Goal: Task Accomplishment & Management: Manage account settings

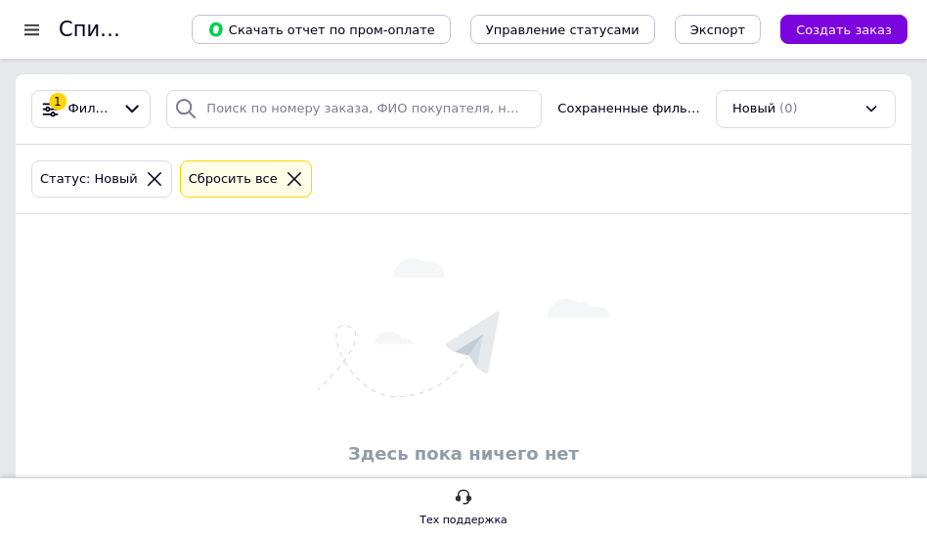
click at [245, 280] on div "Здесь пока ничего нет" at bounding box center [463, 364] width 895 height 261
click at [243, 282] on div "Здесь пока ничего нет" at bounding box center [463, 364] width 895 height 261
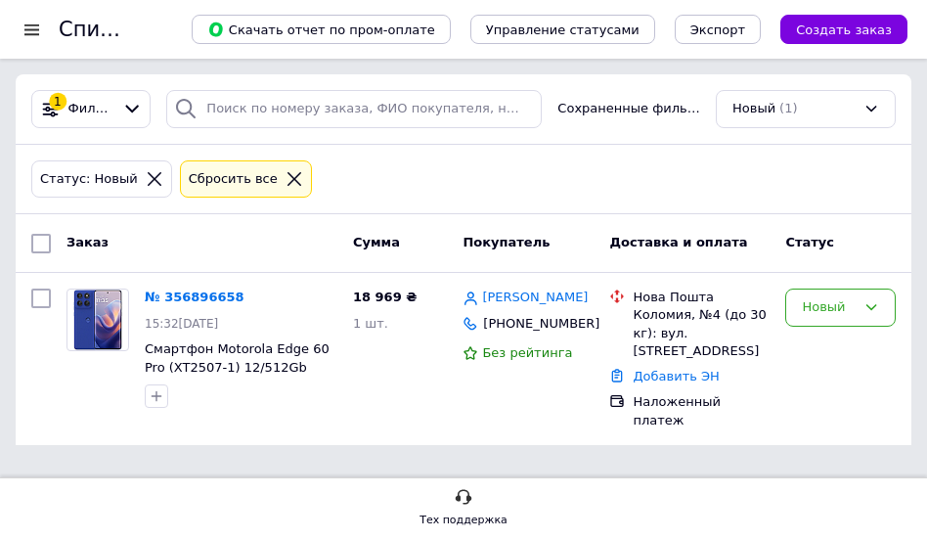
click at [629, 244] on span "Доставка и оплата" at bounding box center [678, 242] width 138 height 15
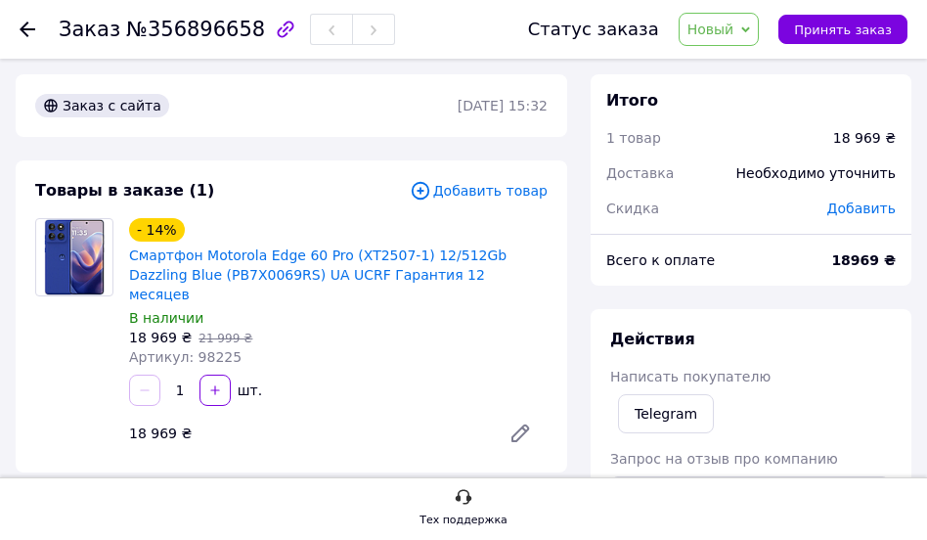
scroll to position [399, 0]
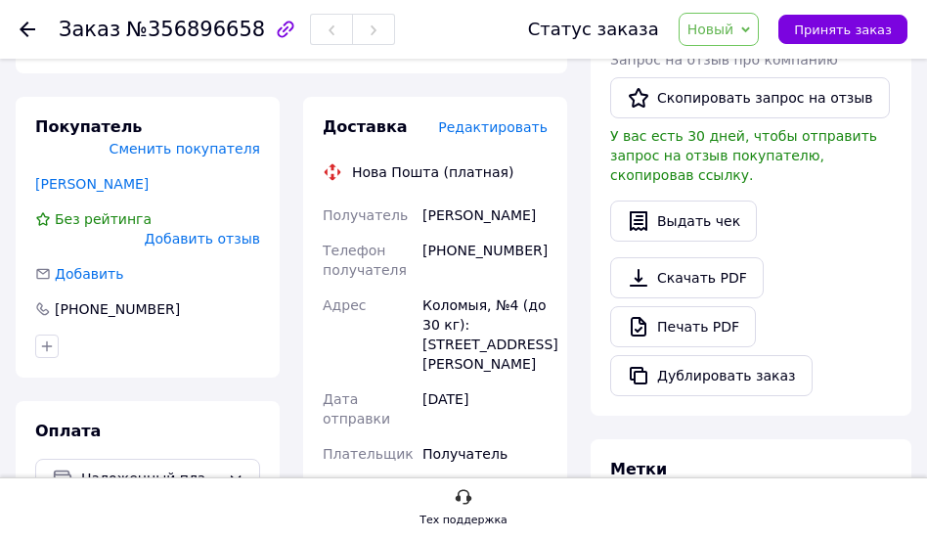
click at [459, 242] on div "[PHONE_NUMBER]" at bounding box center [484, 260] width 133 height 55
click at [460, 241] on div "[PHONE_NUMBER]" at bounding box center [484, 260] width 133 height 55
copy div "380680998921"
click at [506, 246] on div "[PHONE_NUMBER]" at bounding box center [484, 260] width 133 height 55
drag, startPoint x: 523, startPoint y: 246, endPoint x: 470, endPoint y: 242, distance: 52.9
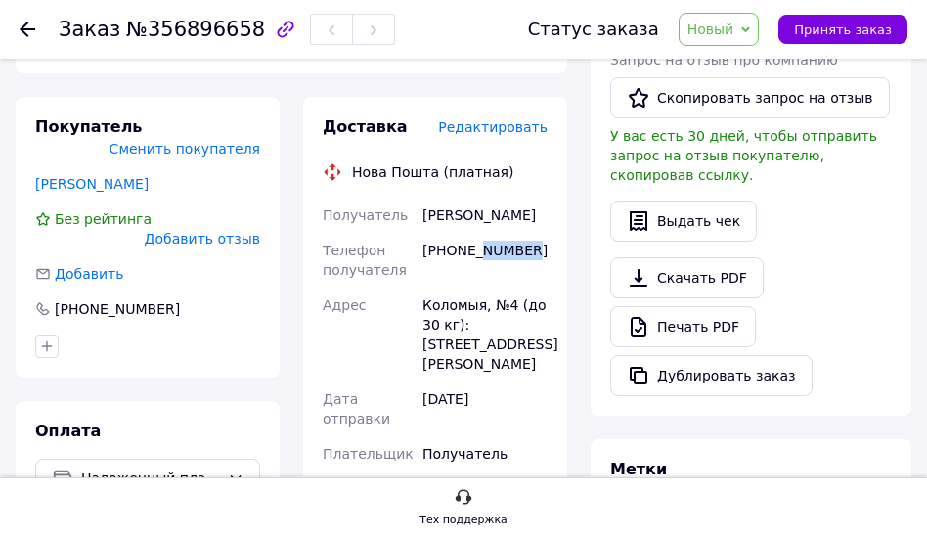
click at [470, 242] on div "[PHONE_NUMBER]" at bounding box center [484, 260] width 133 height 55
copy div "998921"
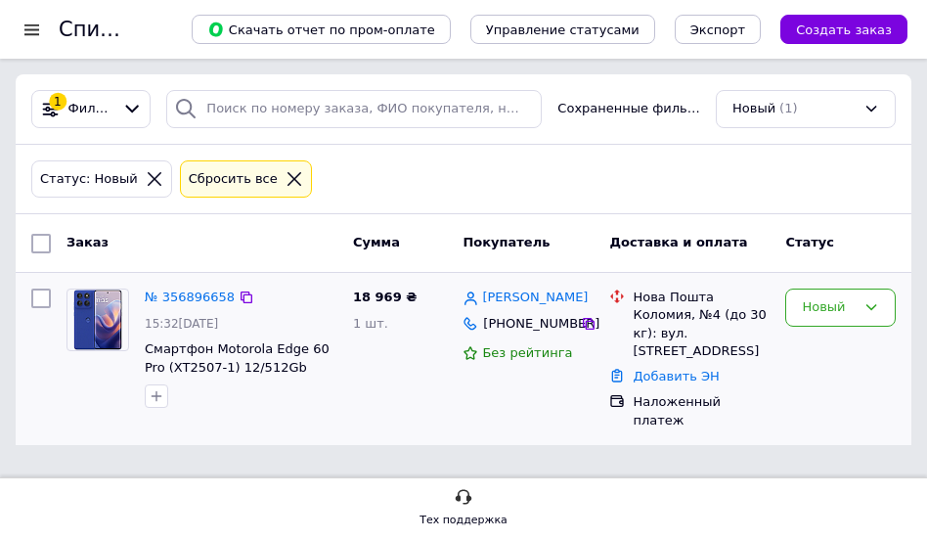
click at [842, 337] on div "Новый" at bounding box center [840, 359] width 126 height 156
click at [850, 323] on div "Новый" at bounding box center [840, 307] width 110 height 38
click at [858, 382] on li "Выполнен" at bounding box center [840, 384] width 109 height 36
click at [845, 326] on div "Новый" at bounding box center [840, 307] width 110 height 38
drag, startPoint x: 859, startPoint y: 385, endPoint x: 784, endPoint y: 354, distance: 81.5
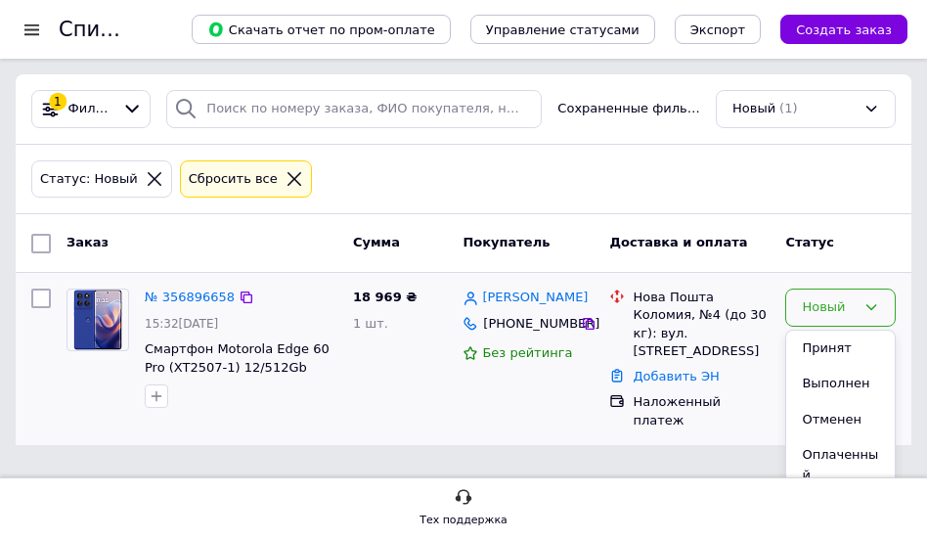
click at [858, 385] on li "Выполнен" at bounding box center [840, 384] width 109 height 36
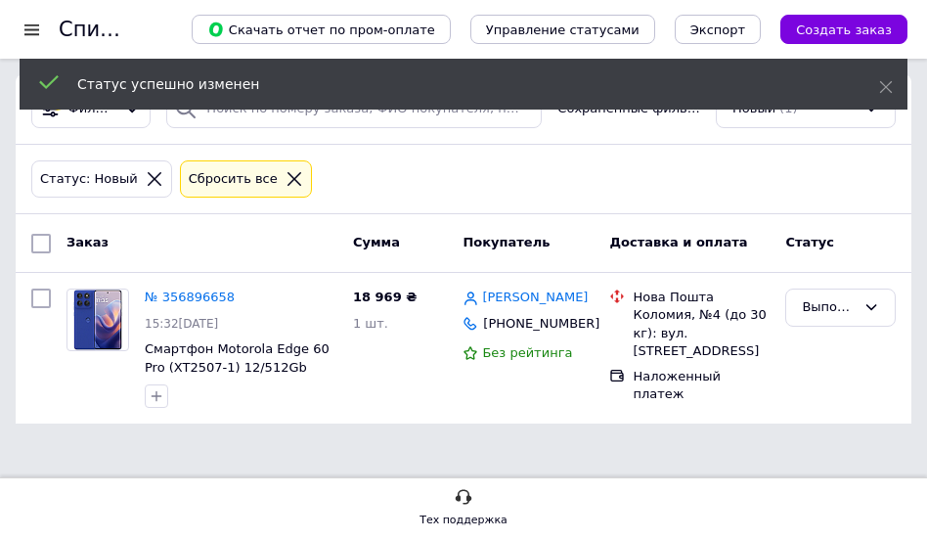
click at [530, 306] on link "[PERSON_NAME]" at bounding box center [535, 297] width 106 height 19
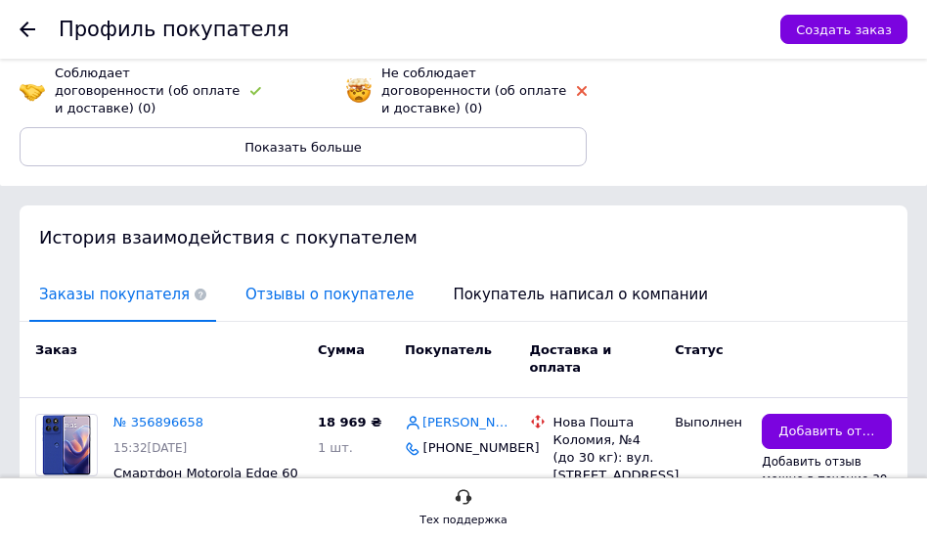
click at [367, 286] on span "Отзывы о покупателе" at bounding box center [330, 295] width 188 height 50
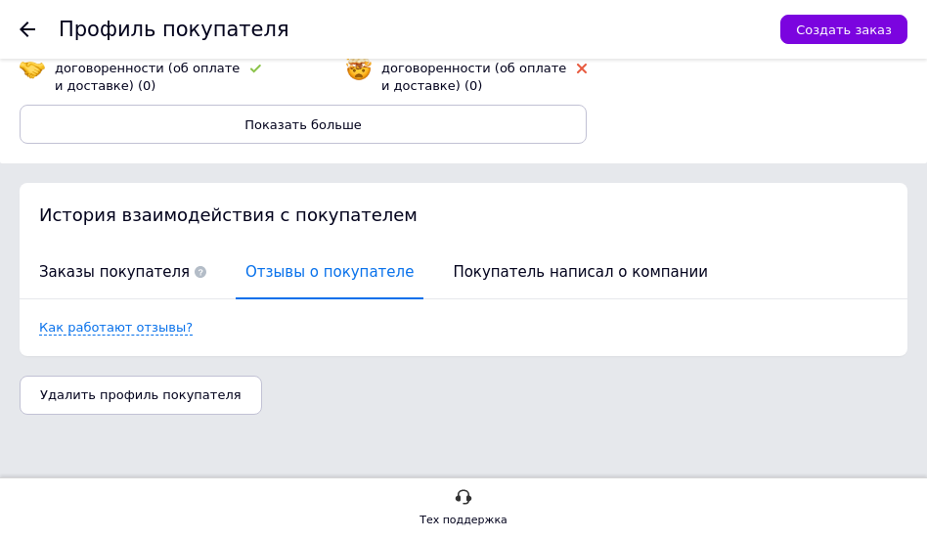
scroll to position [421, 0]
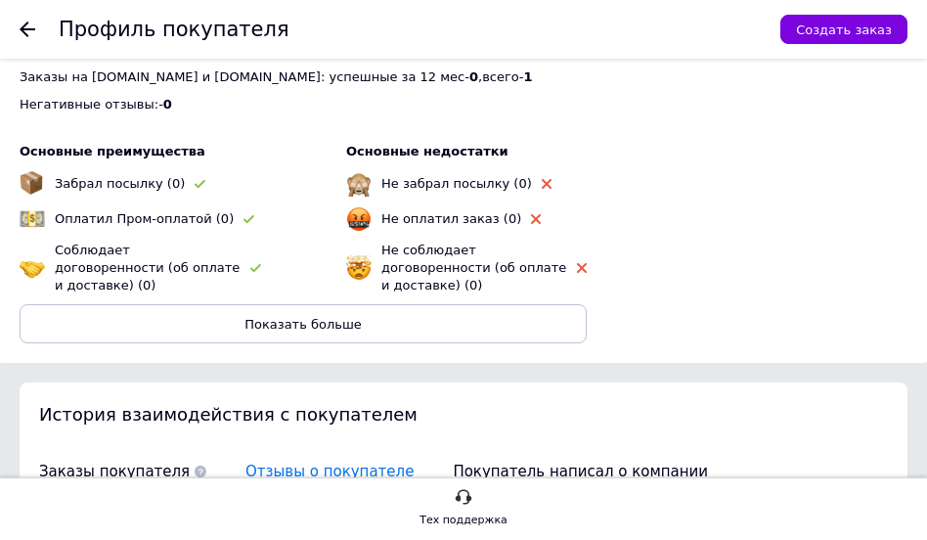
click at [38, 32] on div at bounding box center [39, 29] width 39 height 59
click at [32, 33] on icon at bounding box center [28, 30] width 16 height 16
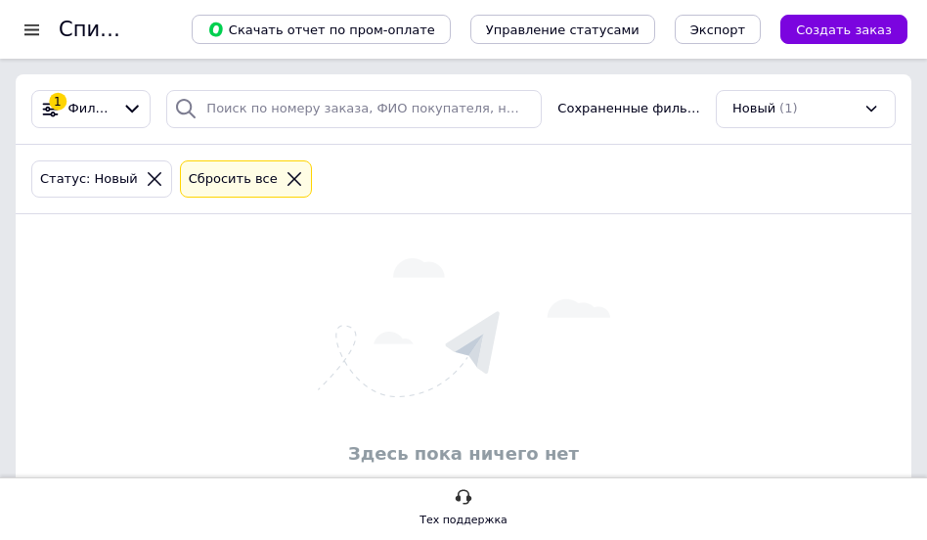
click at [369, 215] on div "Статус: Новый Сбросить все" at bounding box center [463, 180] width 895 height 70
click at [457, 299] on img at bounding box center [464, 327] width 292 height 139
drag, startPoint x: 419, startPoint y: 253, endPoint x: 385, endPoint y: 253, distance: 34.2
click at [385, 253] on div "Здесь пока ничего нет" at bounding box center [463, 364] width 895 height 261
click at [400, 193] on div "Статус: Новый Сбросить все" at bounding box center [463, 179] width 872 height 46
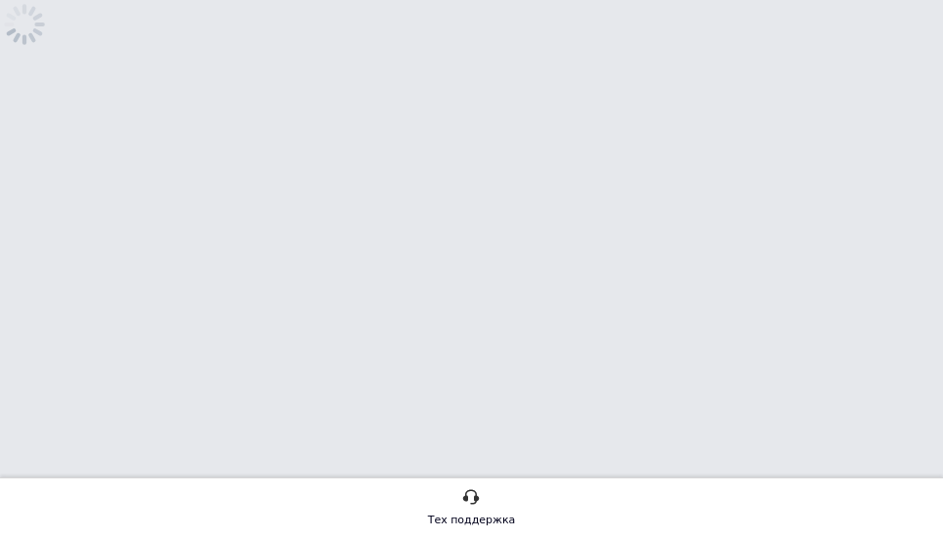
click at [401, 113] on html "Тех поддержка" at bounding box center [471, 56] width 943 height 113
drag, startPoint x: 0, startPoint y: 0, endPoint x: 402, endPoint y: 193, distance: 445.5
click at [402, 113] on html "Тех поддержка" at bounding box center [471, 56] width 943 height 113
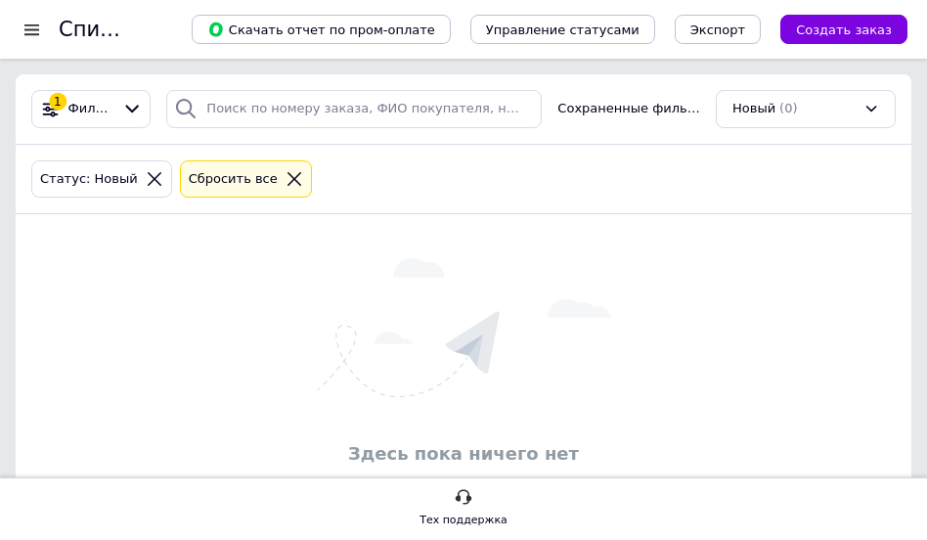
click at [410, 188] on div "Статус: Новый Сбросить все" at bounding box center [463, 179] width 872 height 46
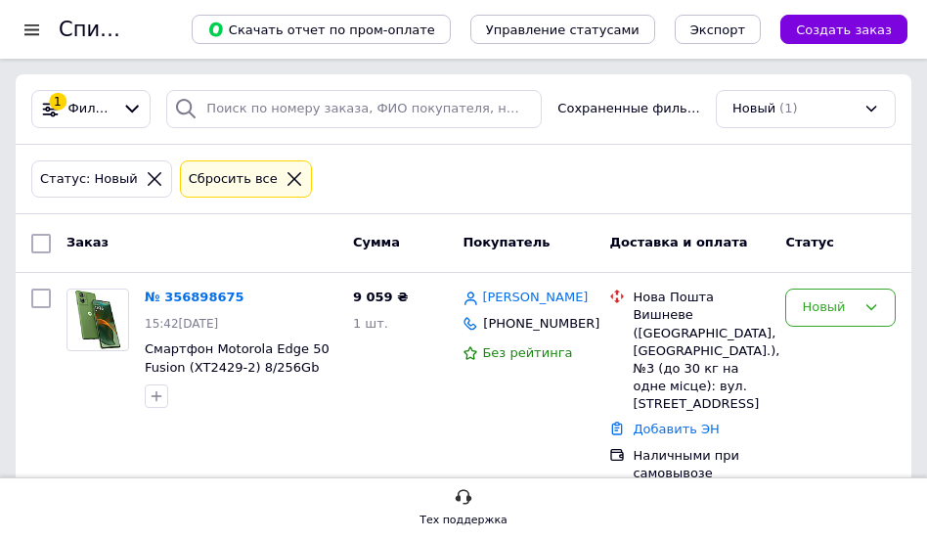
click at [664, 189] on div "Статус: Новый Сбросить все" at bounding box center [463, 179] width 872 height 46
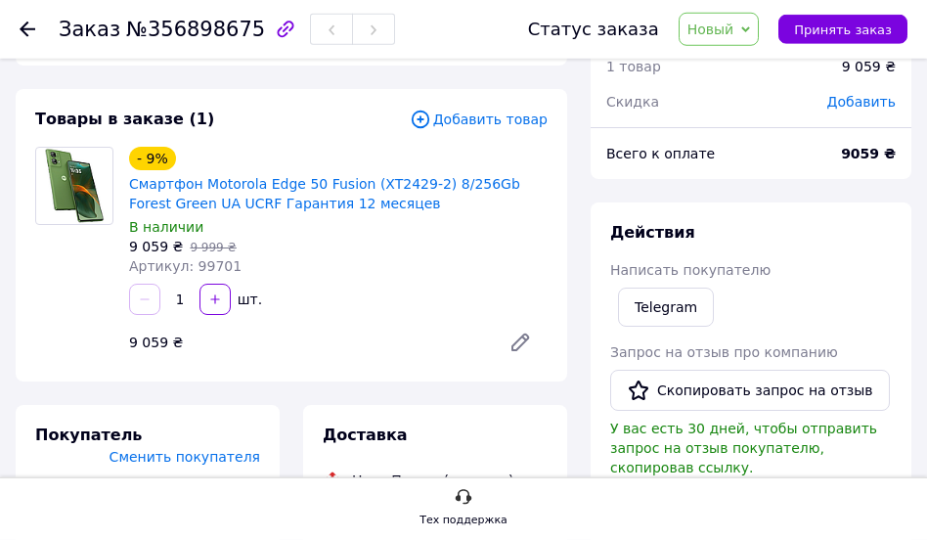
scroll to position [299, 0]
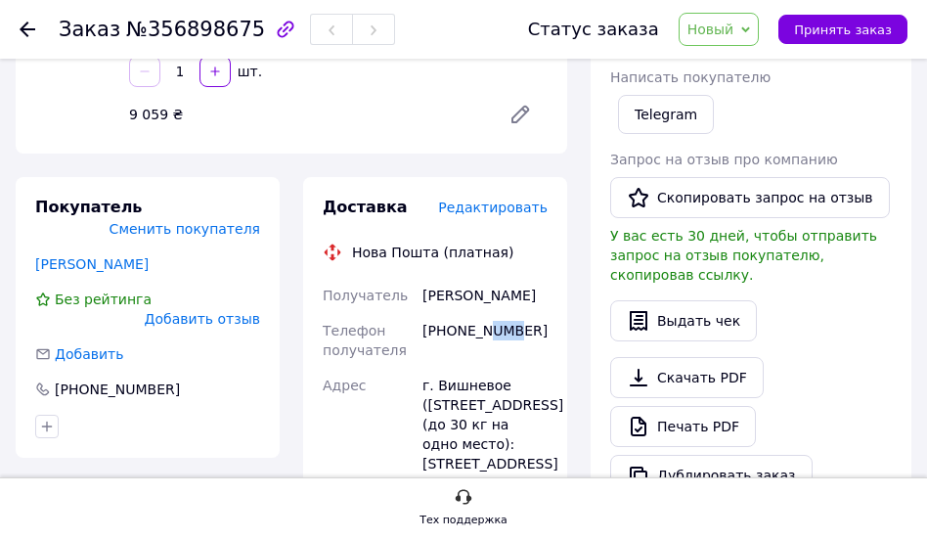
drag, startPoint x: 505, startPoint y: 361, endPoint x: 483, endPoint y: 357, distance: 22.8
click at [483, 357] on div "[PHONE_NUMBER]" at bounding box center [484, 340] width 133 height 55
click at [496, 368] on div "[PHONE_NUMBER]" at bounding box center [484, 340] width 133 height 55
click at [465, 366] on div "[PHONE_NUMBER]" at bounding box center [484, 340] width 133 height 55
drag, startPoint x: 460, startPoint y: 359, endPoint x: 539, endPoint y: 353, distance: 78.4
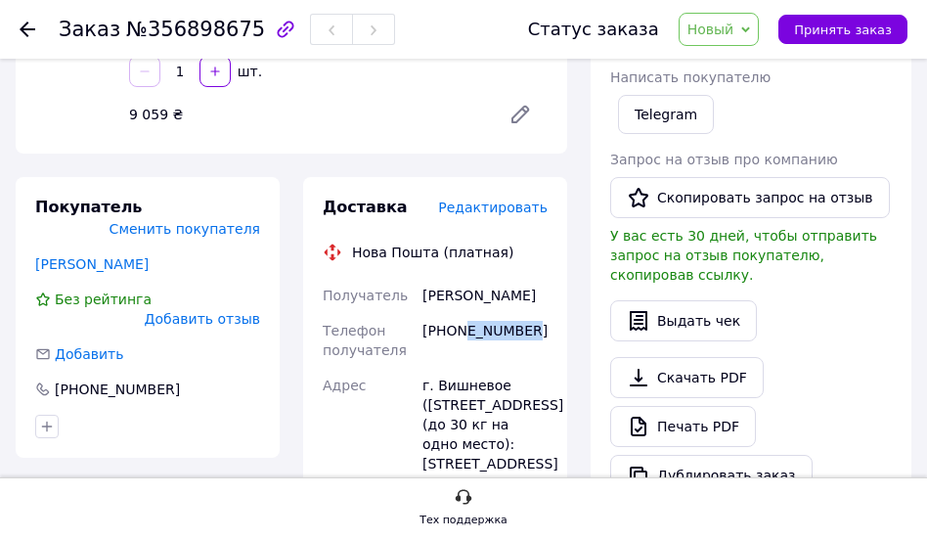
click at [539, 353] on div "[PHONE_NUMBER]" at bounding box center [484, 340] width 133 height 55
copy div "76561711"
click at [519, 359] on div "[PHONE_NUMBER]" at bounding box center [484, 340] width 133 height 55
drag, startPoint x: 505, startPoint y: 359, endPoint x: 465, endPoint y: 360, distance: 40.1
click at [465, 360] on div "+380676561711" at bounding box center [484, 340] width 133 height 55
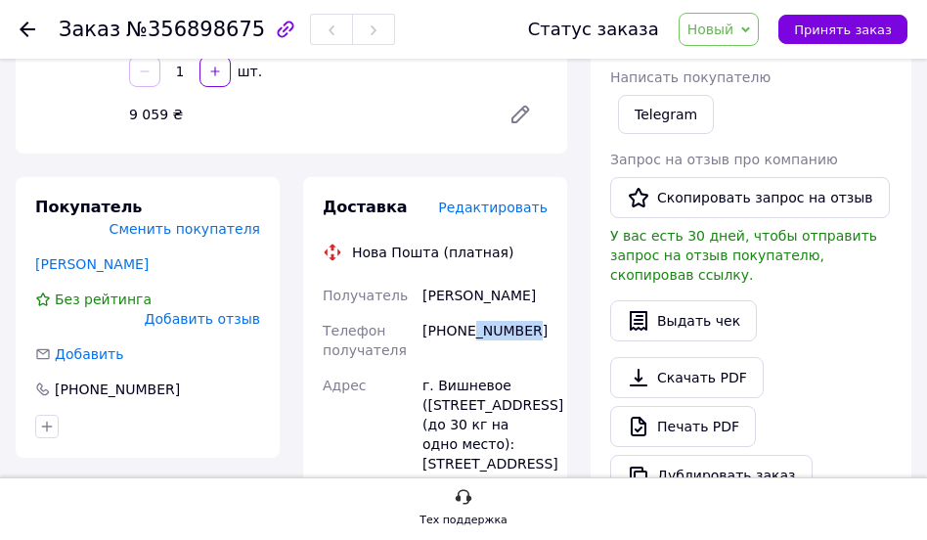
copy div "6561711"
click at [442, 165] on div "Заказ с сайта 12.08.2025 | 15:42 Товары в заказе (1) Добавить товар - 9% Смартф…" at bounding box center [291, 381] width 575 height 1213
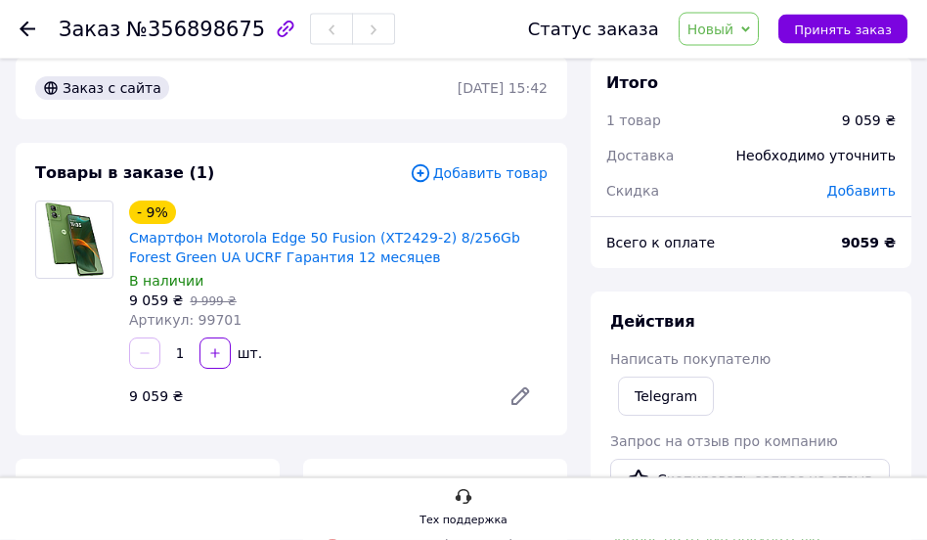
scroll to position [0, 0]
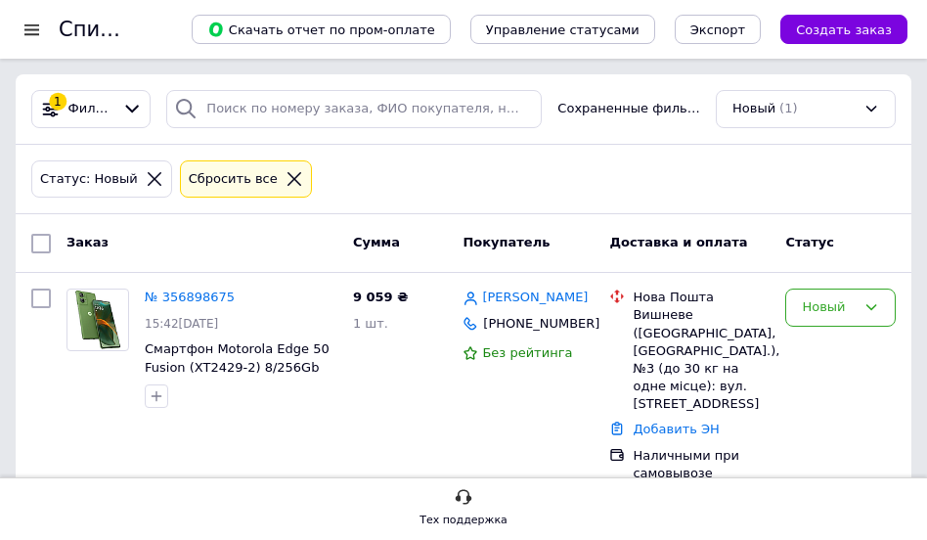
click at [812, 121] on div "Новый (1)" at bounding box center [806, 109] width 180 height 38
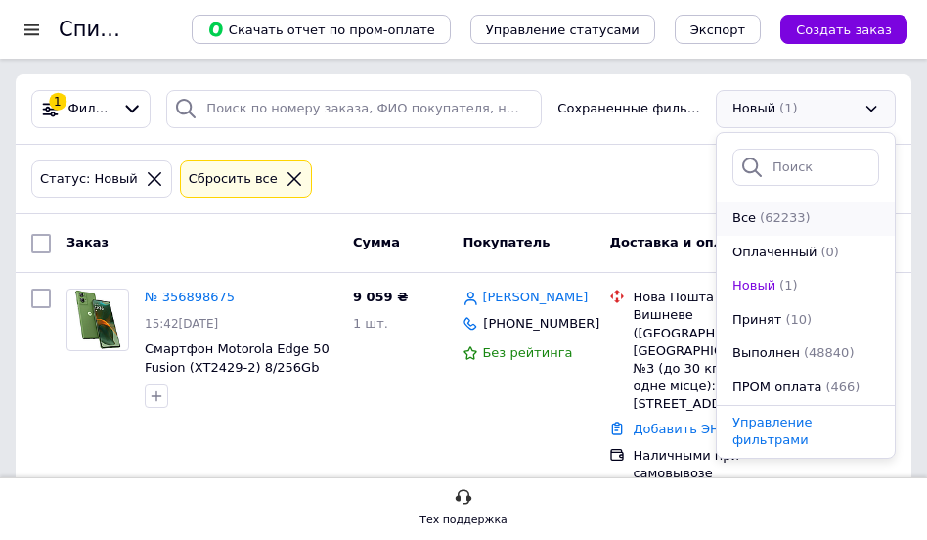
click at [802, 236] on li "Все (62233)" at bounding box center [806, 218] width 178 height 34
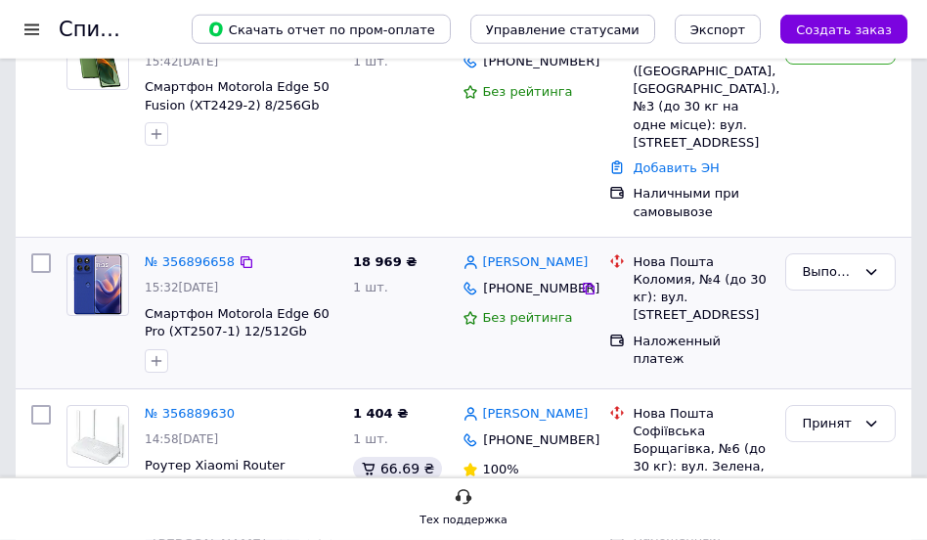
scroll to position [199, 0]
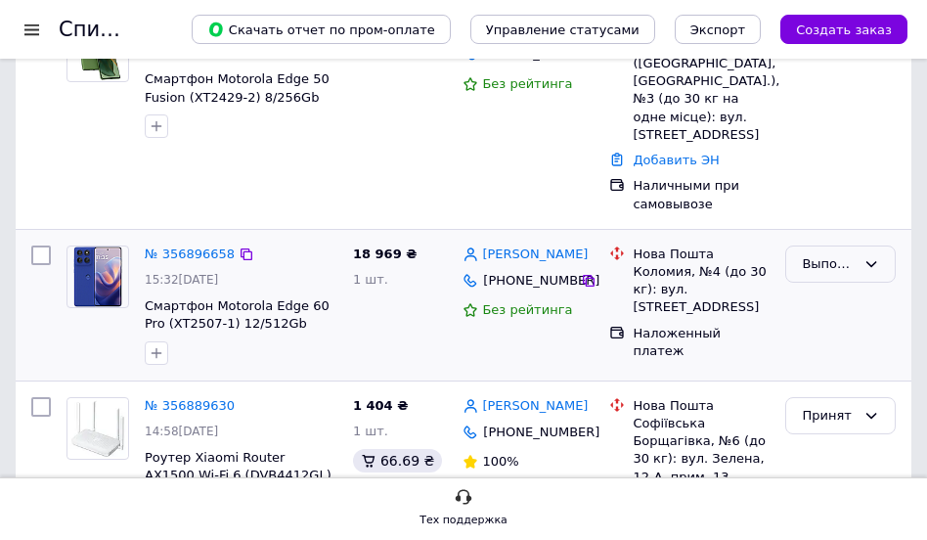
click at [849, 269] on div "Выполнен" at bounding box center [840, 264] width 110 height 38
click at [844, 329] on li "Отменен" at bounding box center [840, 341] width 109 height 36
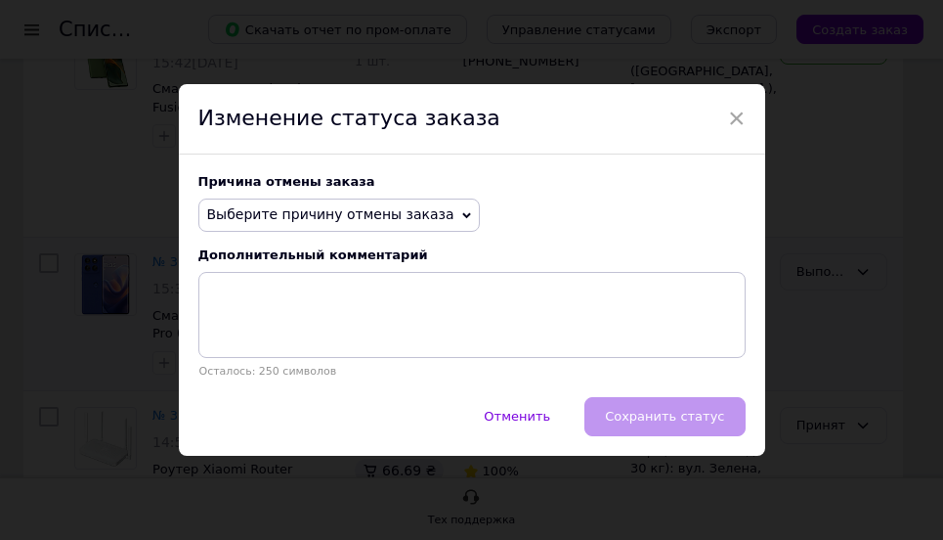
drag, startPoint x: 358, startPoint y: 230, endPoint x: 358, endPoint y: 258, distance: 28.3
click at [355, 234] on div "Причина отмены заказа Выберите причину отмены заказа Нет в наличии Нет разновид…" at bounding box center [472, 275] width 587 height 242
drag, startPoint x: 364, startPoint y: 220, endPoint x: 344, endPoint y: 324, distance: 105.4
click at [364, 221] on span "Выберите причину отмены заказа" at bounding box center [330, 214] width 247 height 16
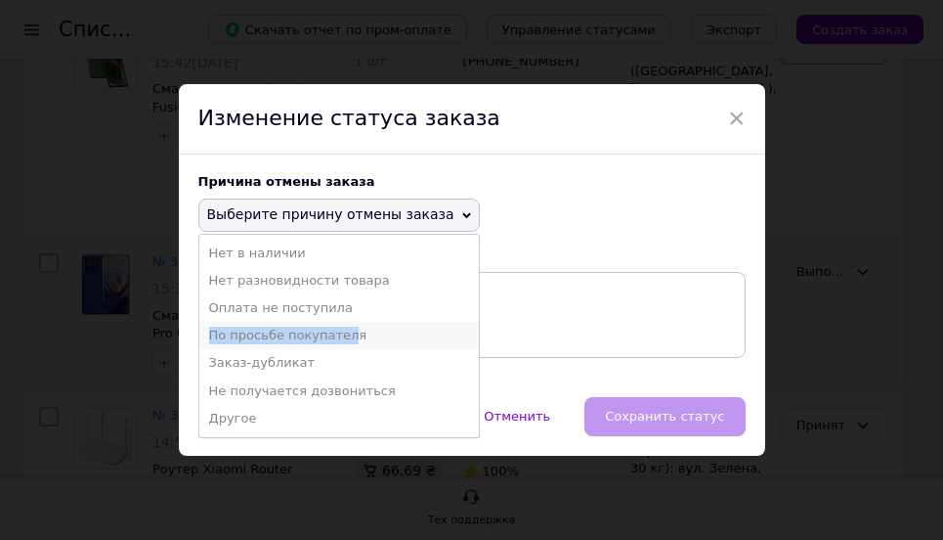
drag, startPoint x: 326, startPoint y: 322, endPoint x: 334, endPoint y: 338, distance: 18.4
click at [334, 338] on ul "Нет в наличии Нет разновидности товара Оплата не поступила По просьбе покупател…" at bounding box center [339, 336] width 282 height 204
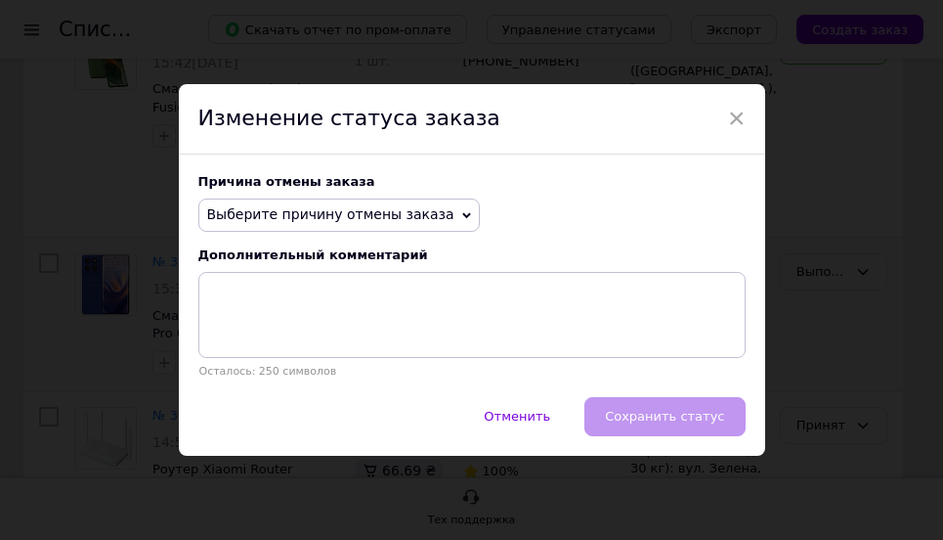
drag, startPoint x: 338, startPoint y: 197, endPoint x: 338, endPoint y: 210, distance: 12.7
click at [338, 201] on div "Причина отмены заказа Выберите причину отмены заказа Нет в наличии Нет разновид…" at bounding box center [472, 275] width 587 height 242
click at [341, 216] on span "Выберите причину отмены заказа" at bounding box center [330, 214] width 247 height 16
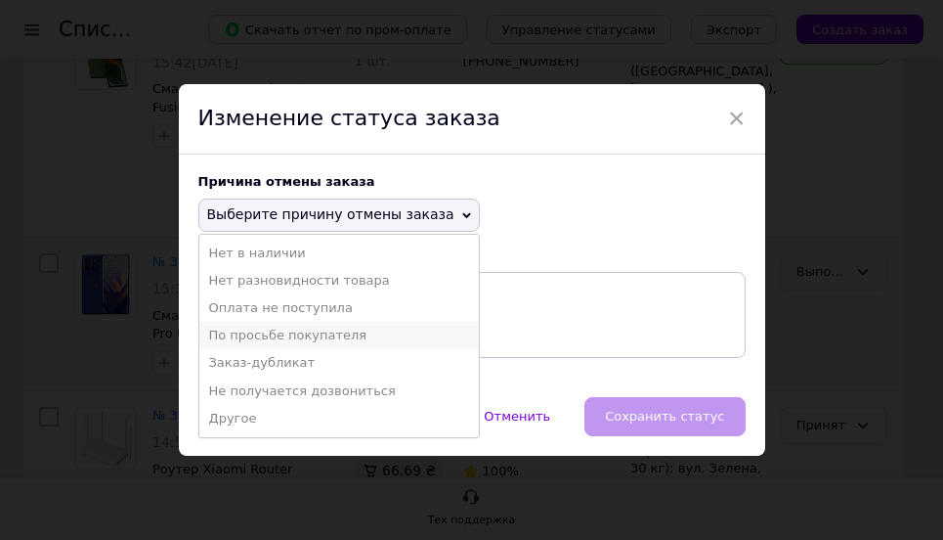
click at [339, 334] on li "По просьбе покупателя" at bounding box center [339, 335] width 280 height 27
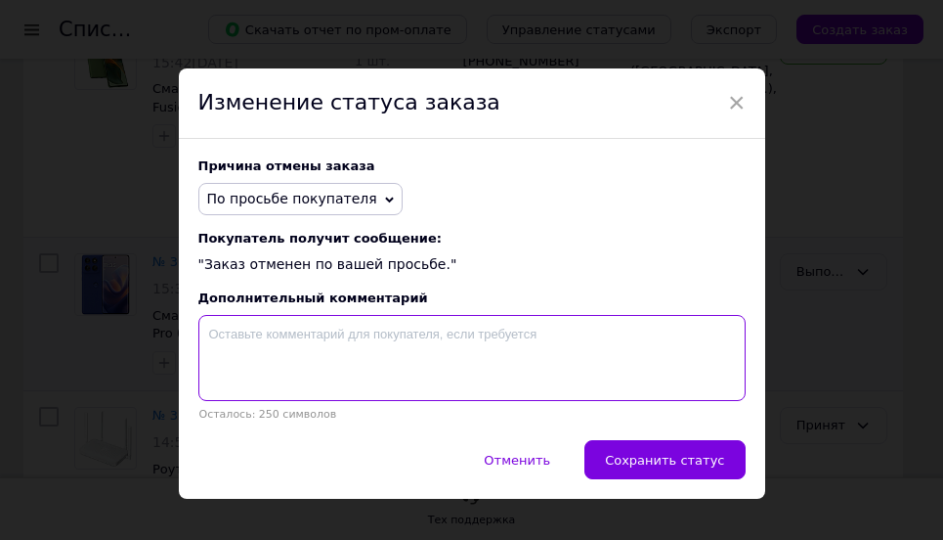
click at [339, 334] on textarea at bounding box center [471, 358] width 547 height 86
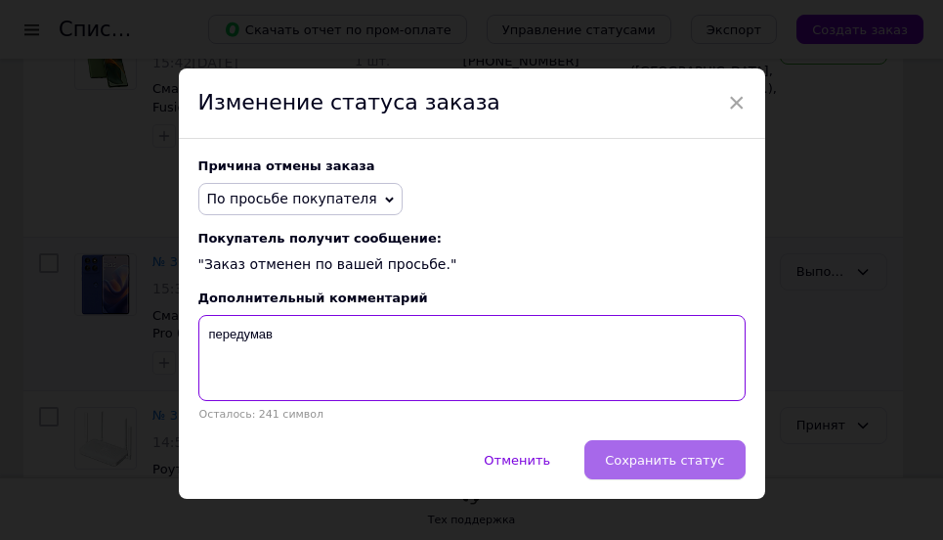
type textarea "передумав"
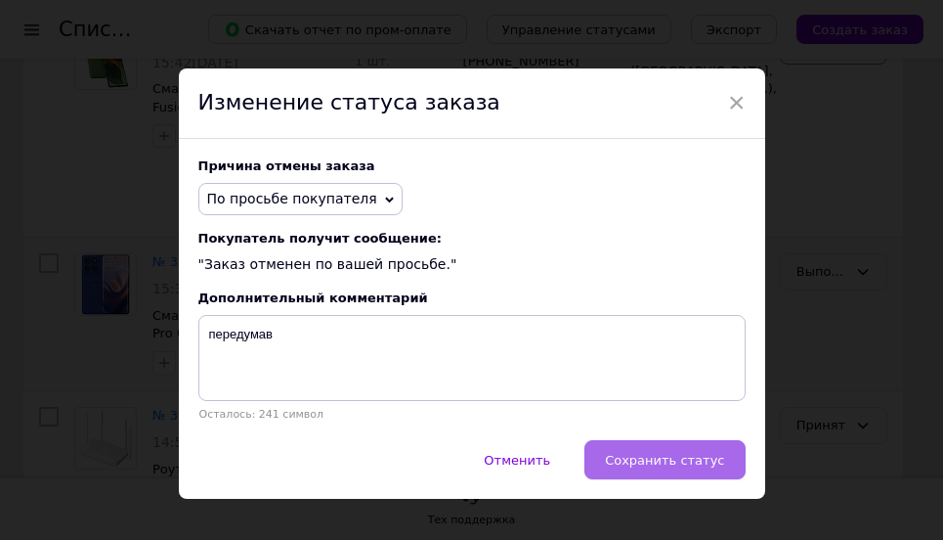
click at [657, 467] on span "Сохранить статус" at bounding box center [664, 460] width 119 height 15
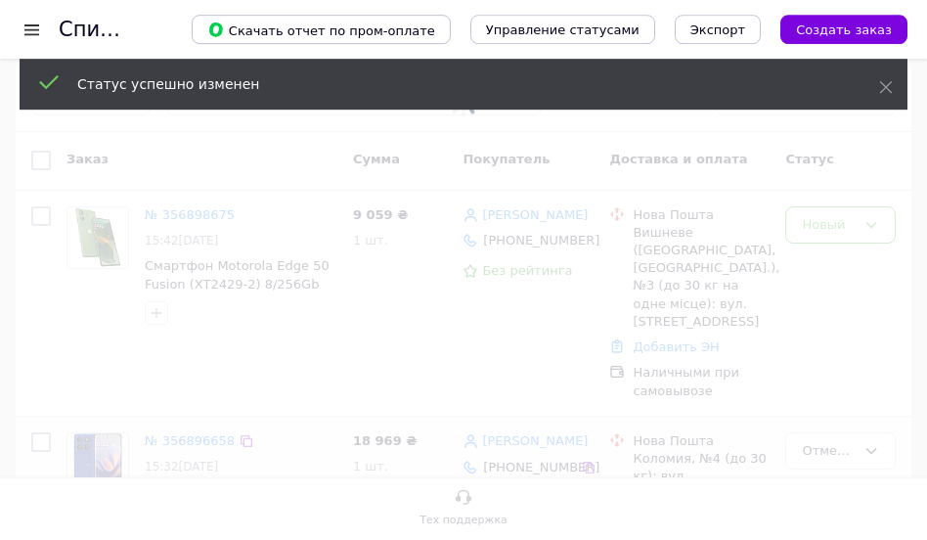
scroll to position [0, 0]
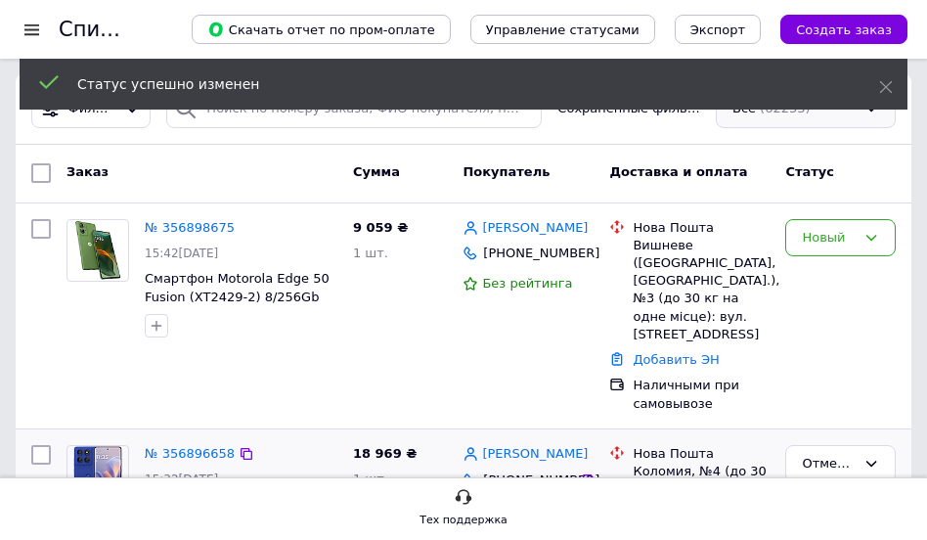
click at [792, 125] on div "Все (62233)" at bounding box center [806, 109] width 180 height 38
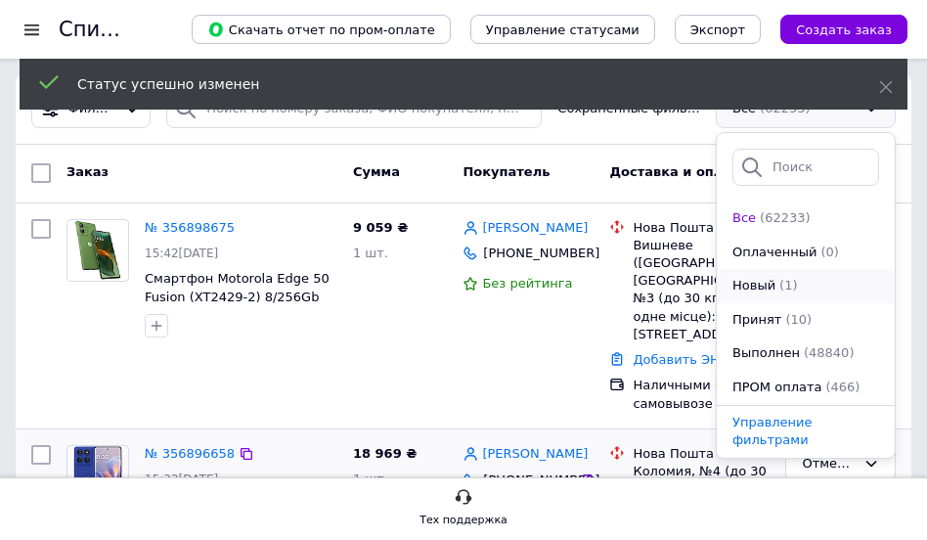
click at [783, 292] on span "(1)" at bounding box center [788, 285] width 18 height 15
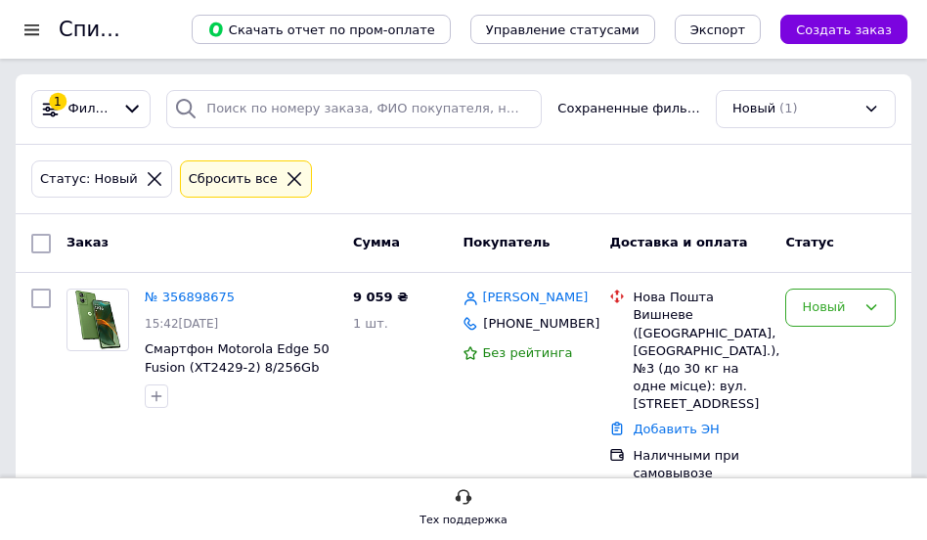
click at [474, 233] on div "Заказ Сумма Покупатель Доставка и оплата Статус" at bounding box center [463, 243] width 895 height 59
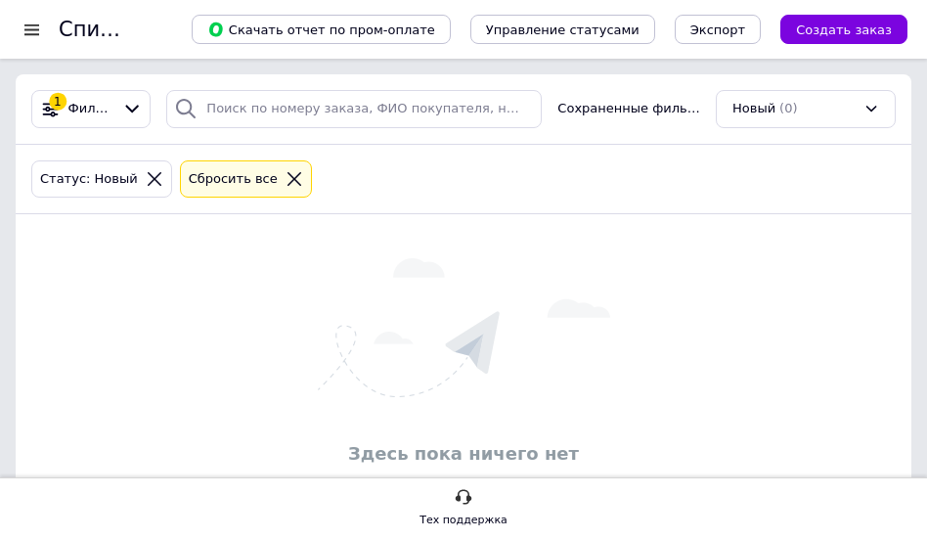
drag, startPoint x: 623, startPoint y: 212, endPoint x: 562, endPoint y: 213, distance: 60.6
click at [562, 213] on div "Статус: Новый Сбросить все" at bounding box center [463, 180] width 895 height 70
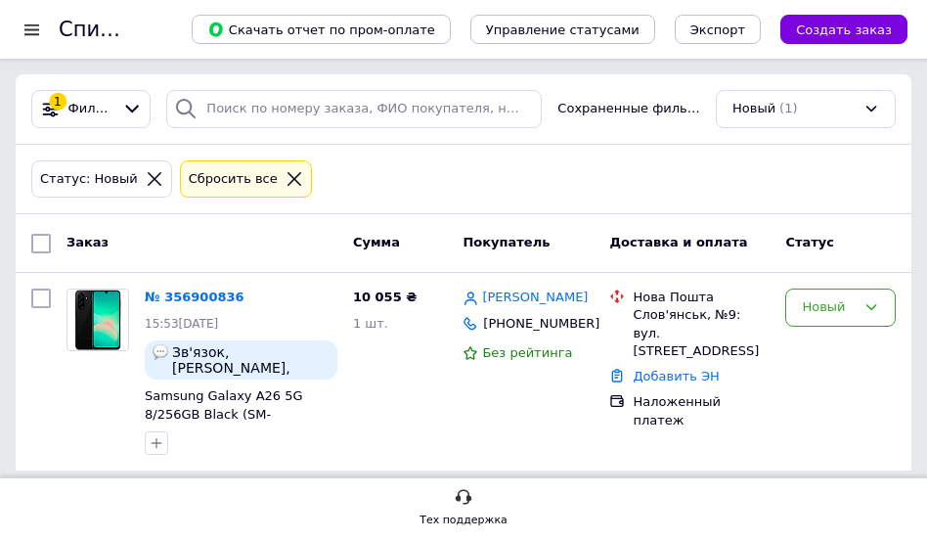
click at [475, 184] on div "Статус: Новый Сбросить все" at bounding box center [463, 179] width 872 height 46
click at [850, 323] on div "Новый" at bounding box center [840, 307] width 110 height 38
click at [836, 361] on li "Принят" at bounding box center [840, 348] width 109 height 36
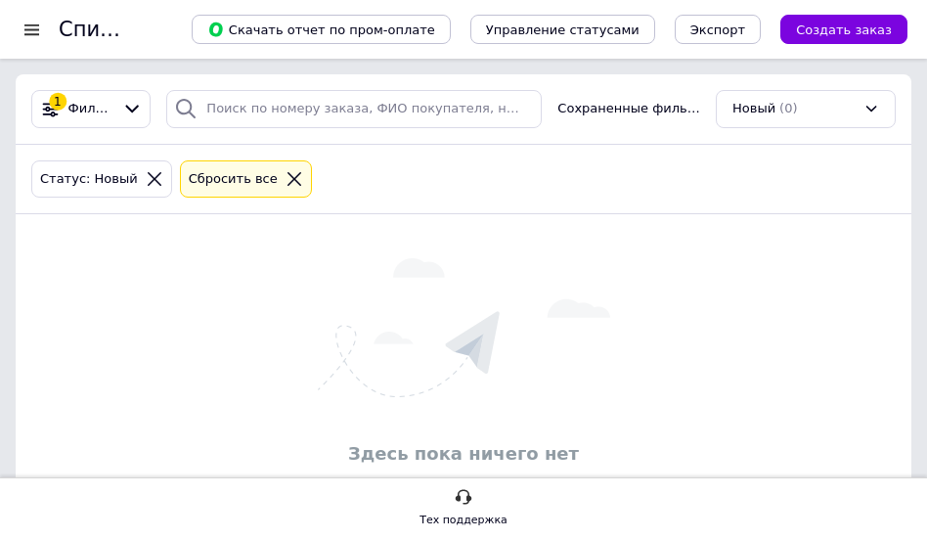
drag, startPoint x: 815, startPoint y: 103, endPoint x: 813, endPoint y: 136, distance: 33.3
click at [814, 105] on div "Новый (0)" at bounding box center [806, 109] width 180 height 38
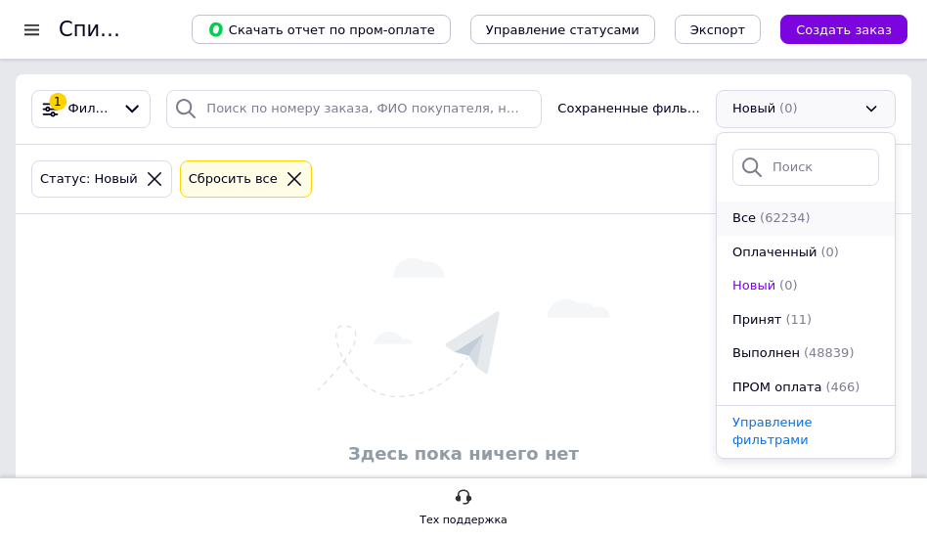
click at [798, 228] on div "Все (62234)" at bounding box center [805, 218] width 151 height 19
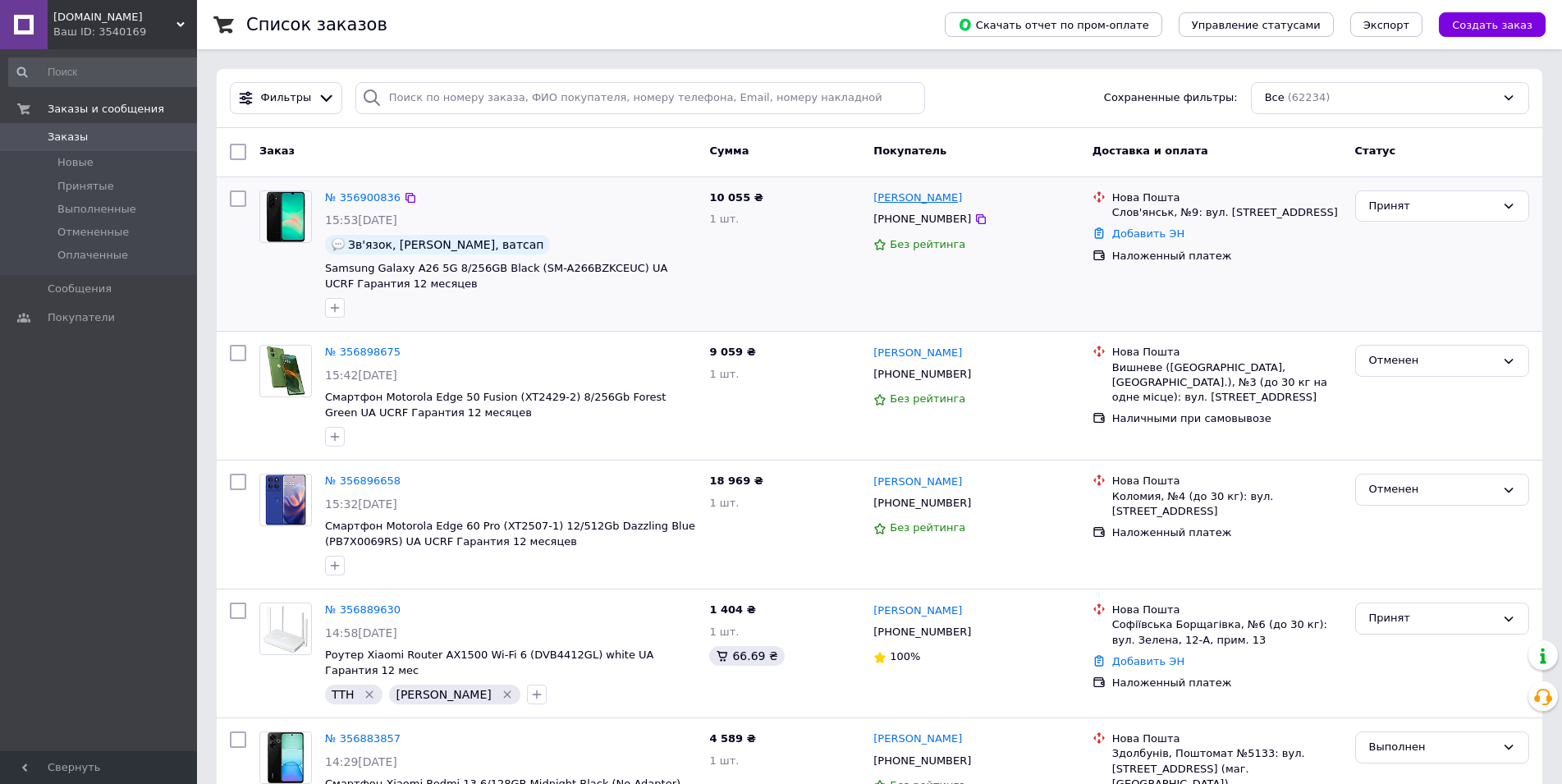
click at [791, 198] on link "[PERSON_NAME]" at bounding box center [918, 198] width 89 height 16
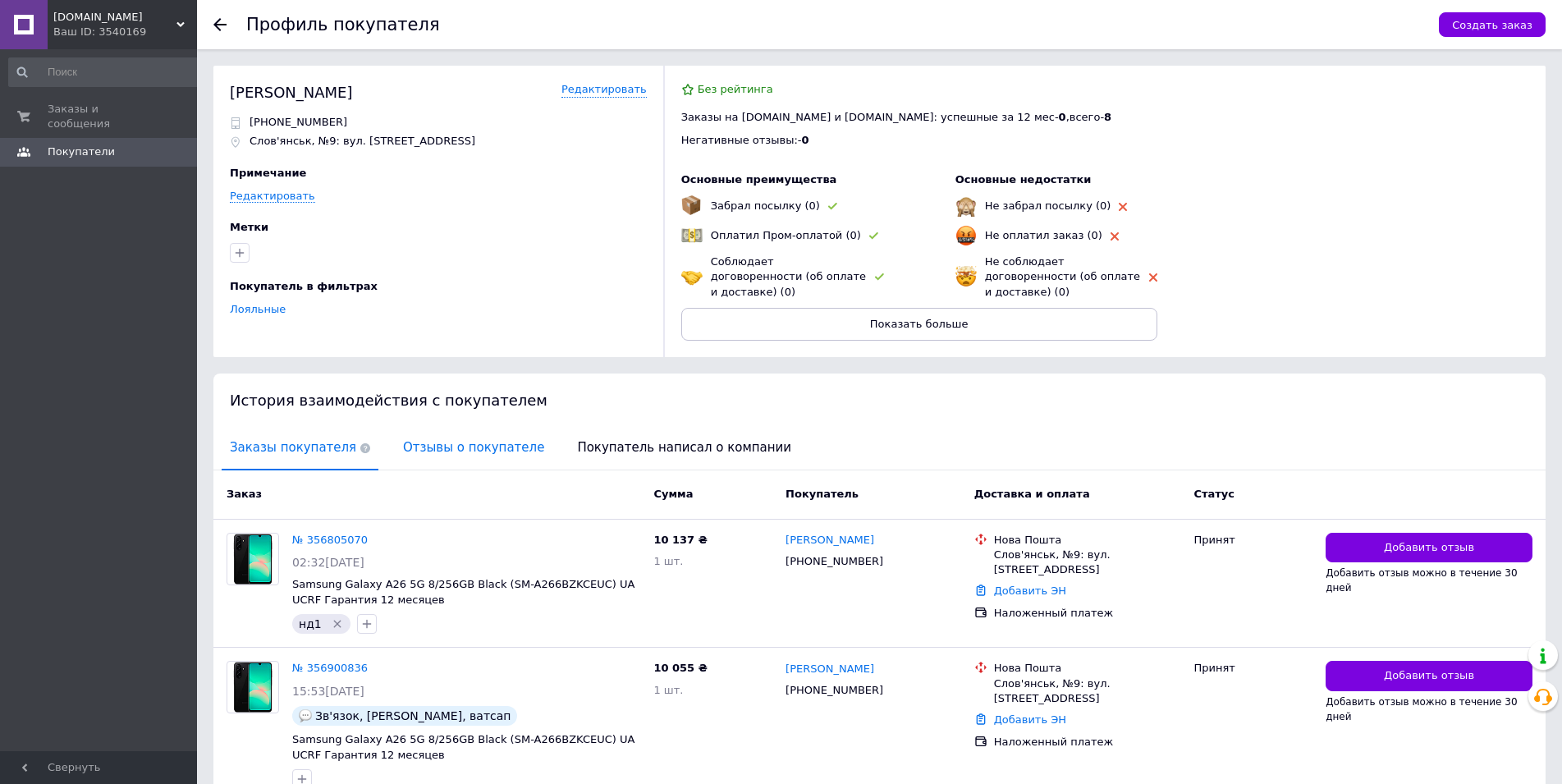
click at [456, 451] on span "Отзывы о покупателе" at bounding box center [474, 447] width 158 height 42
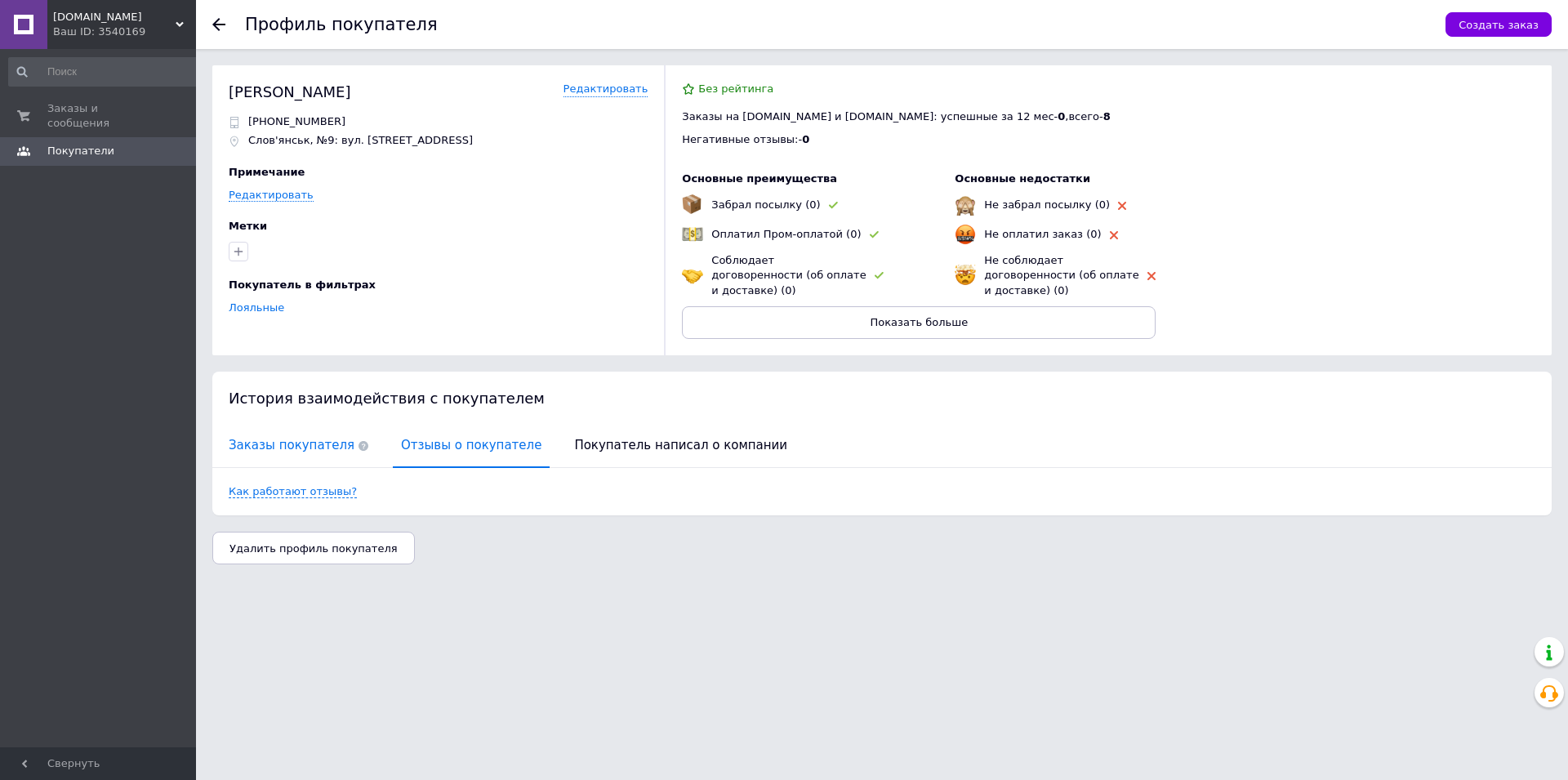
click at [300, 426] on span "Заказы покупателя" at bounding box center [298, 445] width 156 height 42
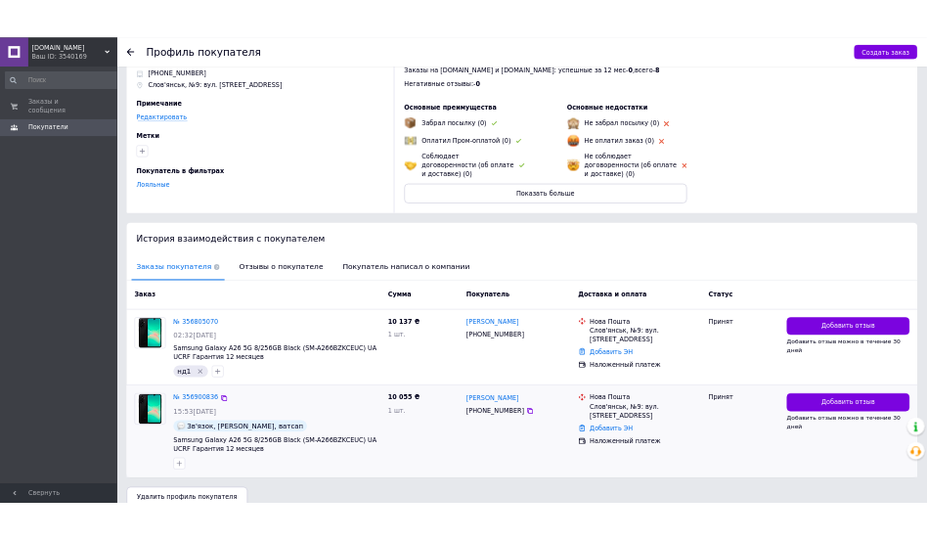
scroll to position [82, 0]
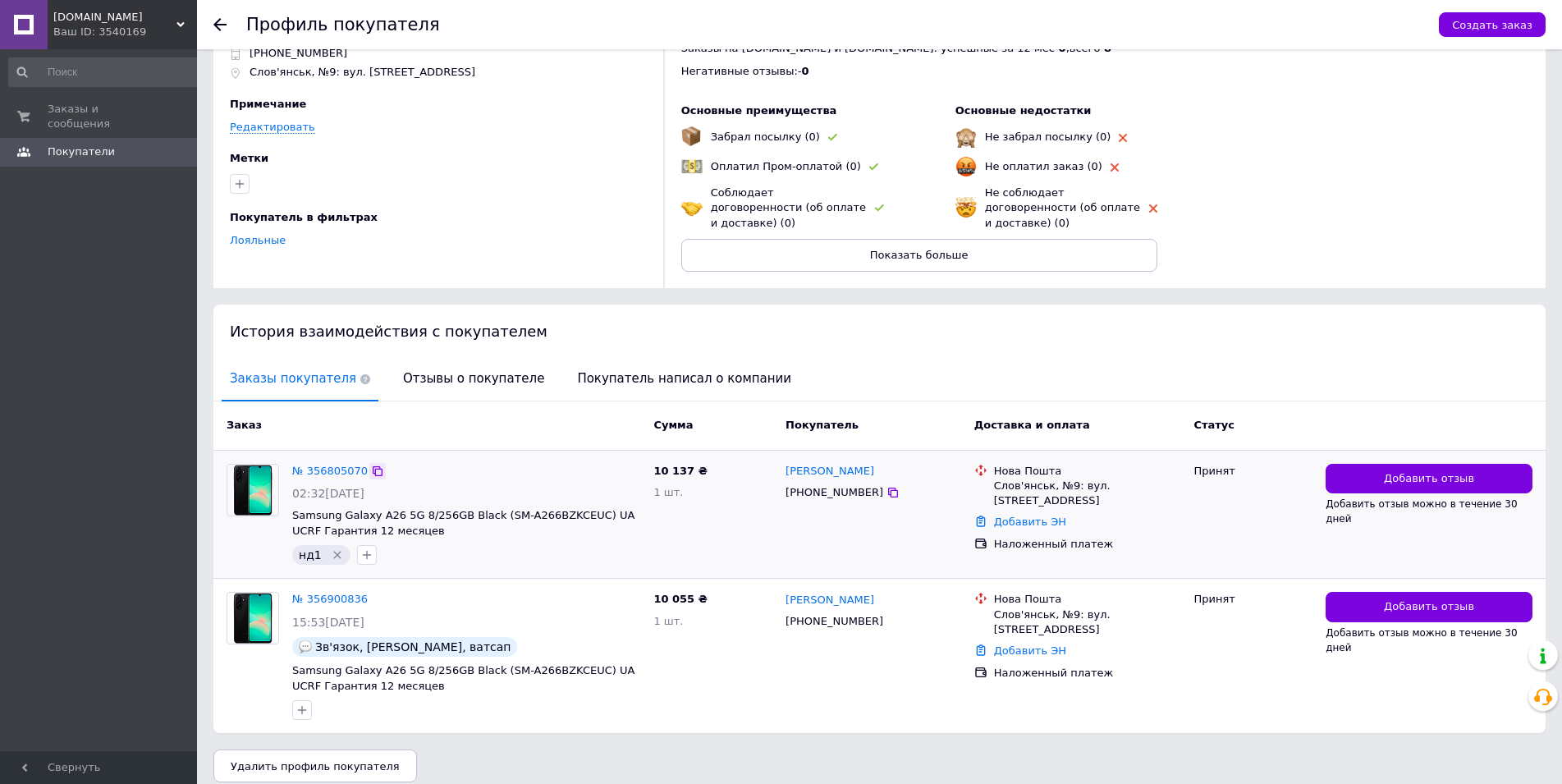
click at [375, 452] on div at bounding box center [378, 471] width 17 height 17
click at [374, 452] on icon at bounding box center [378, 471] width 13 height 13
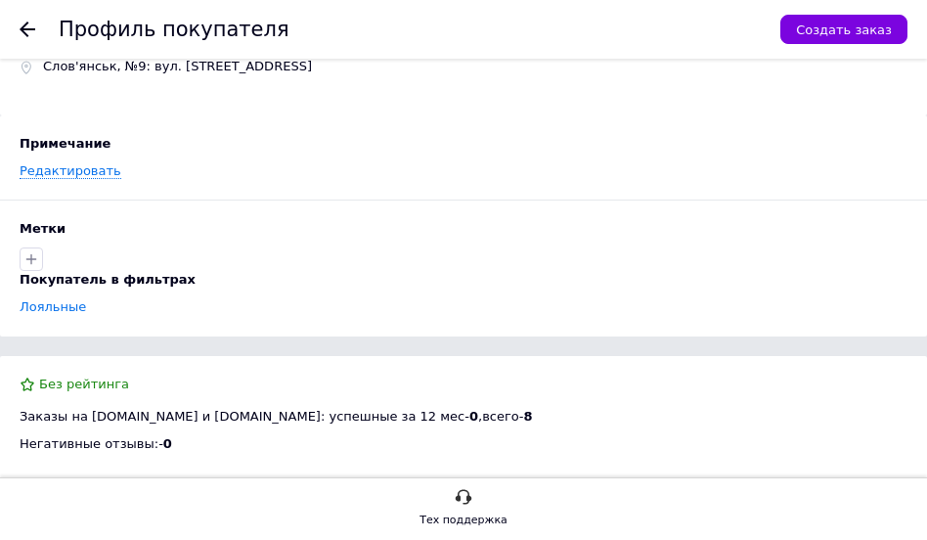
click at [26, 31] on icon at bounding box center [28, 30] width 16 height 16
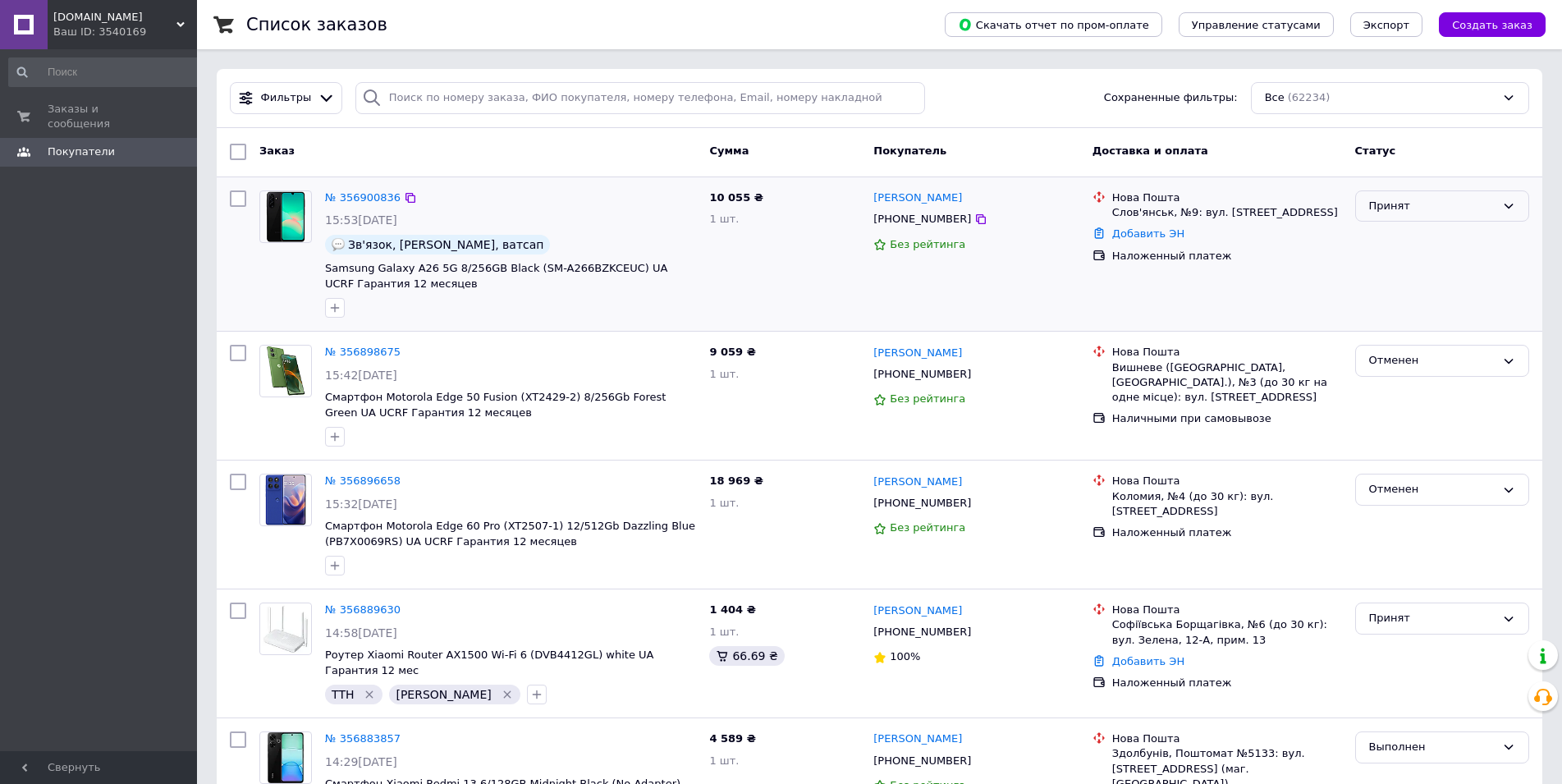
click at [791, 206] on div "Принят" at bounding box center [1433, 206] width 127 height 18
drag, startPoint x: 1442, startPoint y: 245, endPoint x: 1227, endPoint y: 304, distance: 222.9
click at [791, 245] on li "Выполнен" at bounding box center [1442, 240] width 172 height 30
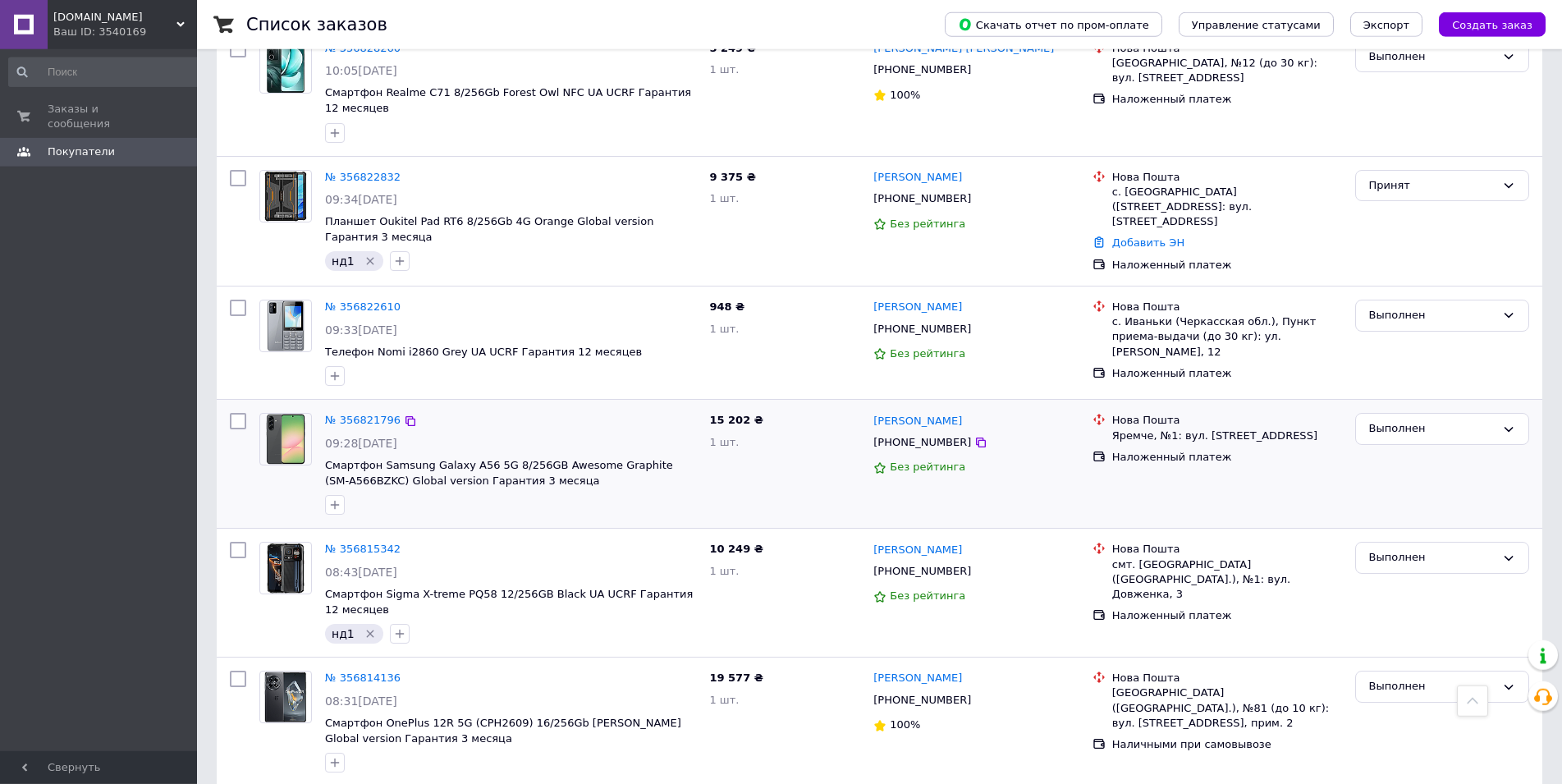
scroll to position [2071, 0]
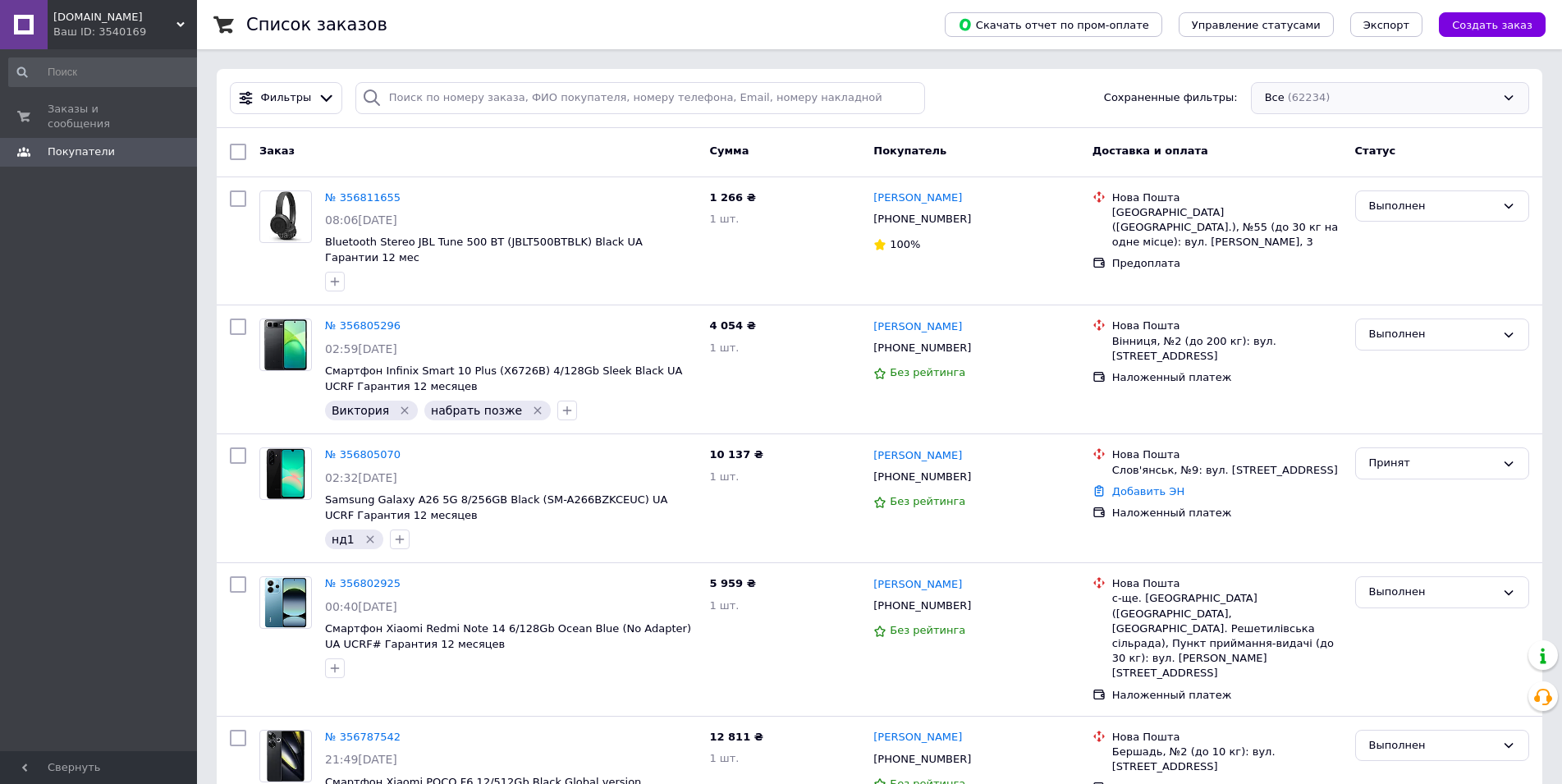
click at [791, 108] on div "Все (62234)" at bounding box center [1390, 98] width 278 height 32
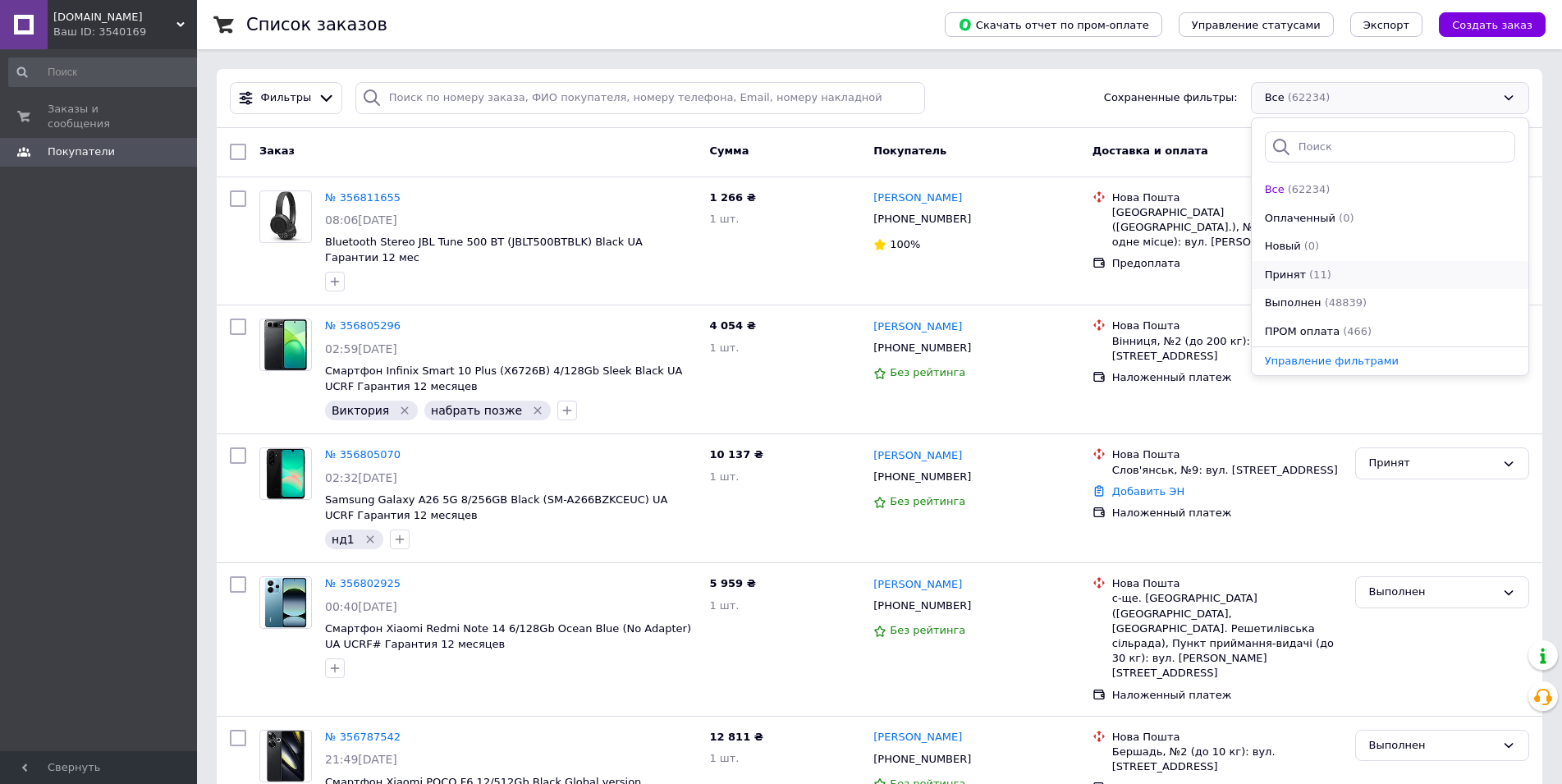
click at [791, 277] on div "Принят (11)" at bounding box center [1390, 275] width 254 height 16
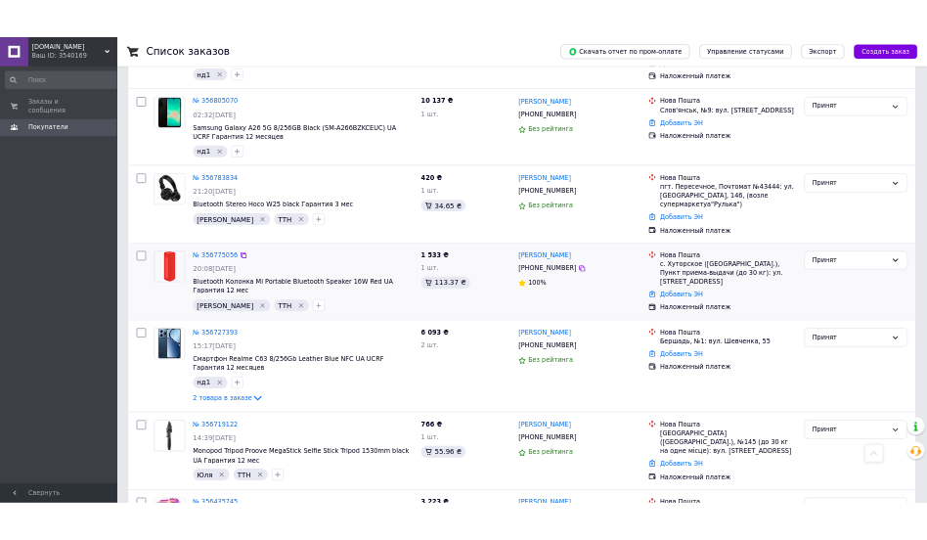
scroll to position [499, 0]
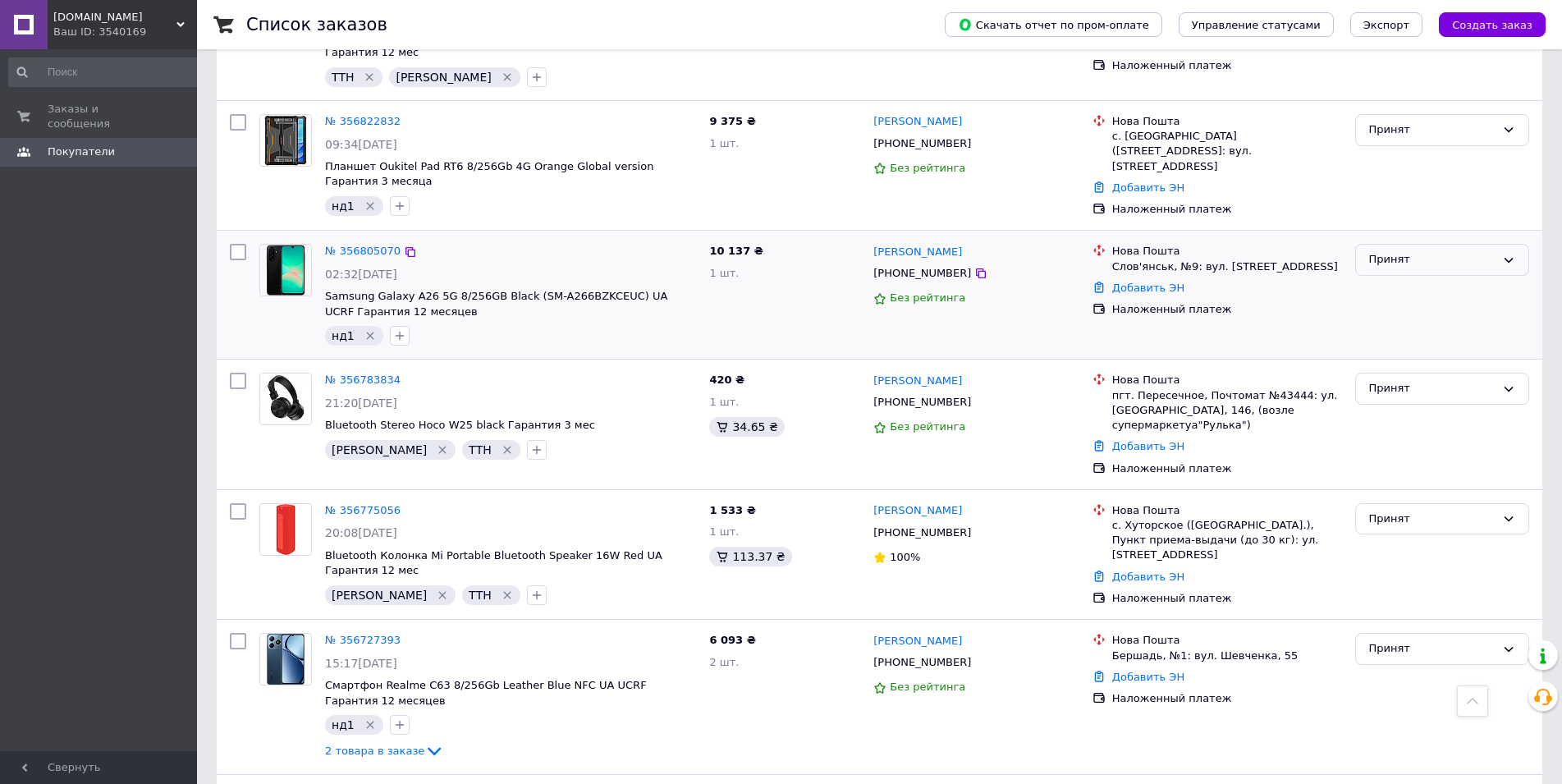
click at [791, 251] on div "Принят" at bounding box center [1433, 259] width 127 height 18
drag, startPoint x: 1431, startPoint y: 317, endPoint x: 1410, endPoint y: 332, distance: 25.8
click at [791, 317] on li "Отменен" at bounding box center [1442, 325] width 172 height 30
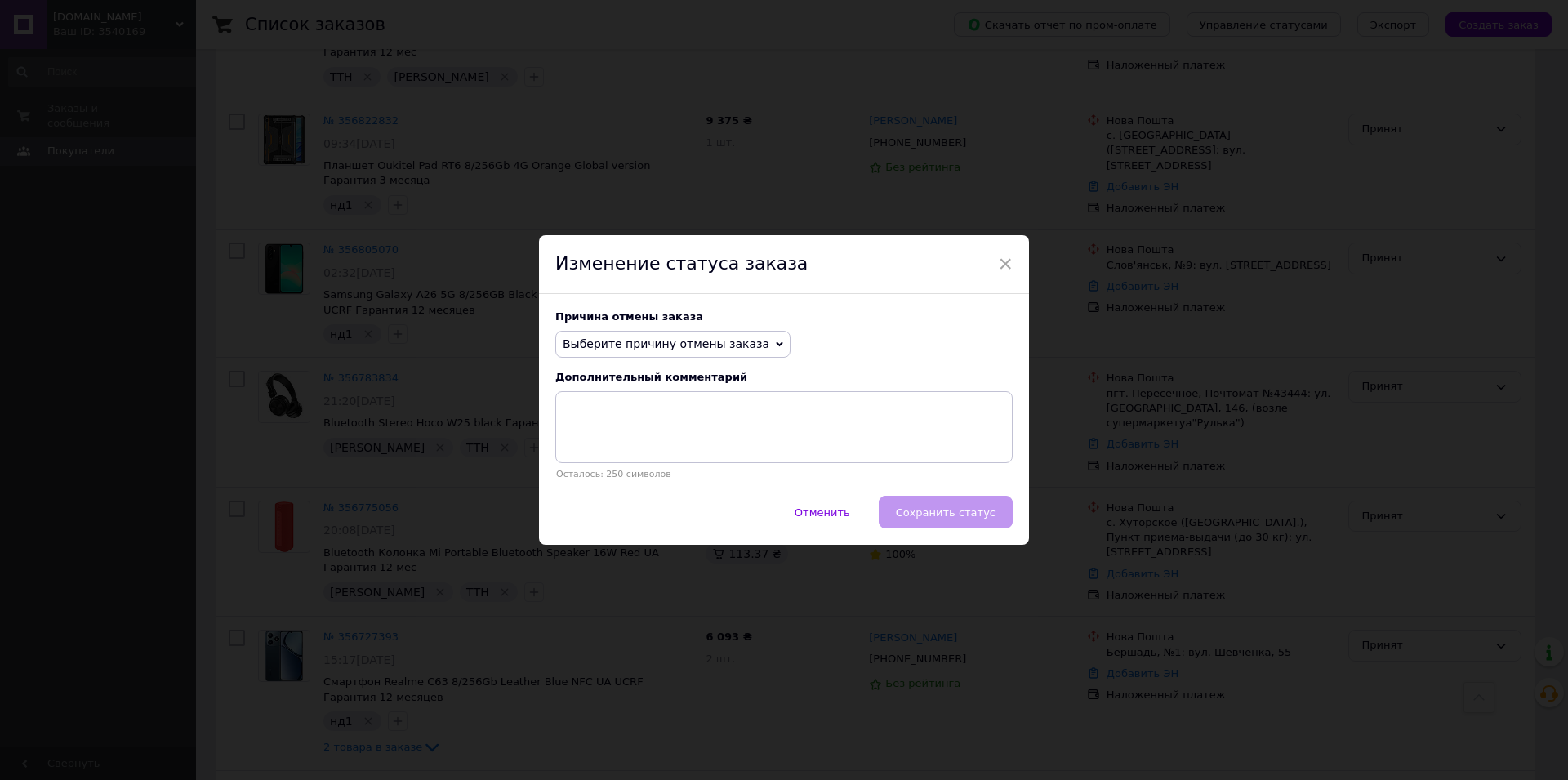
click at [701, 342] on span "Выберите причину отмены заказа" at bounding box center [666, 344] width 206 height 13
click at [671, 450] on li "Заказ-дубликат" at bounding box center [673, 467] width 234 height 23
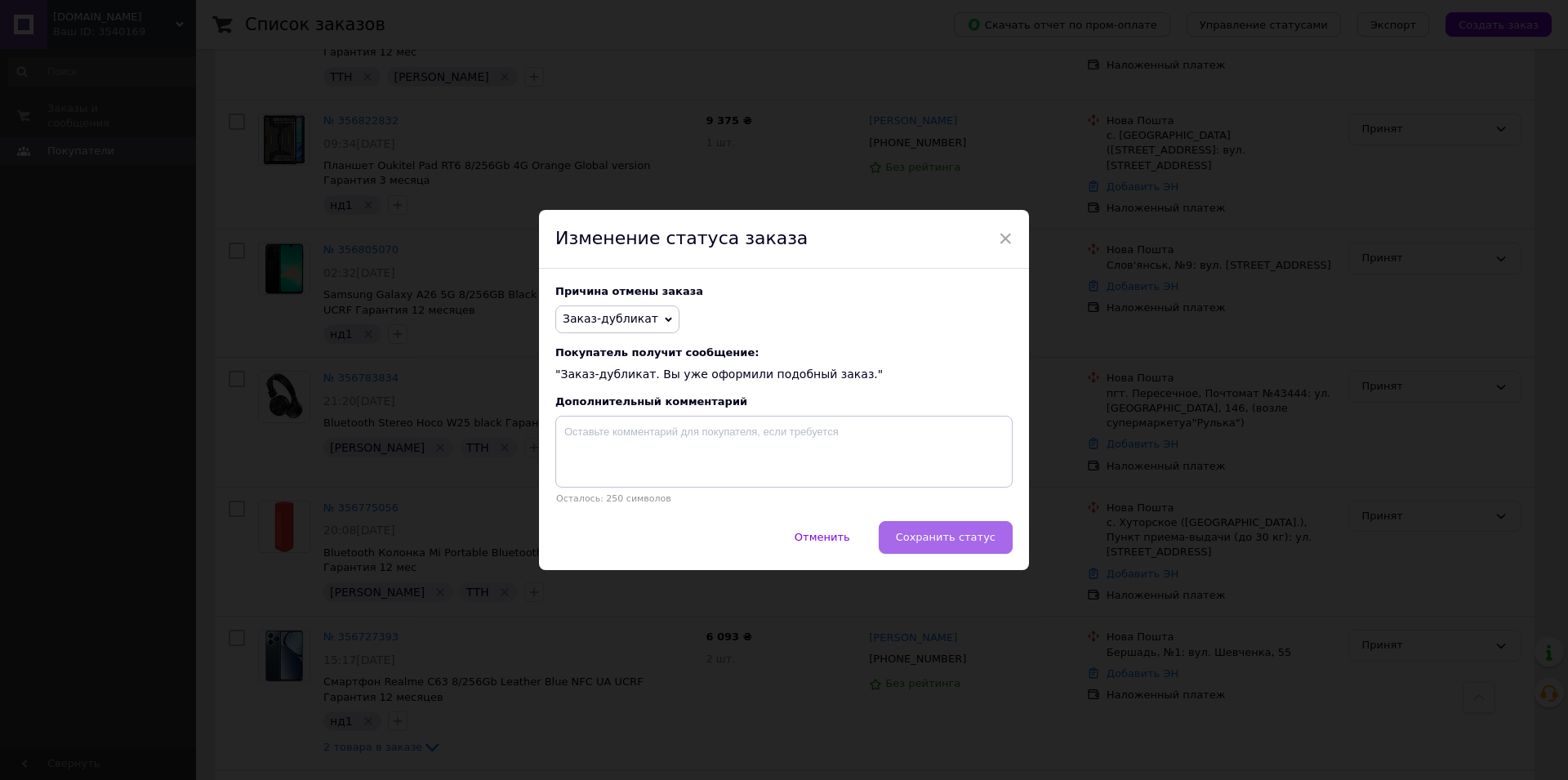
click at [787, 450] on button "Сохранить статус" at bounding box center [946, 537] width 134 height 33
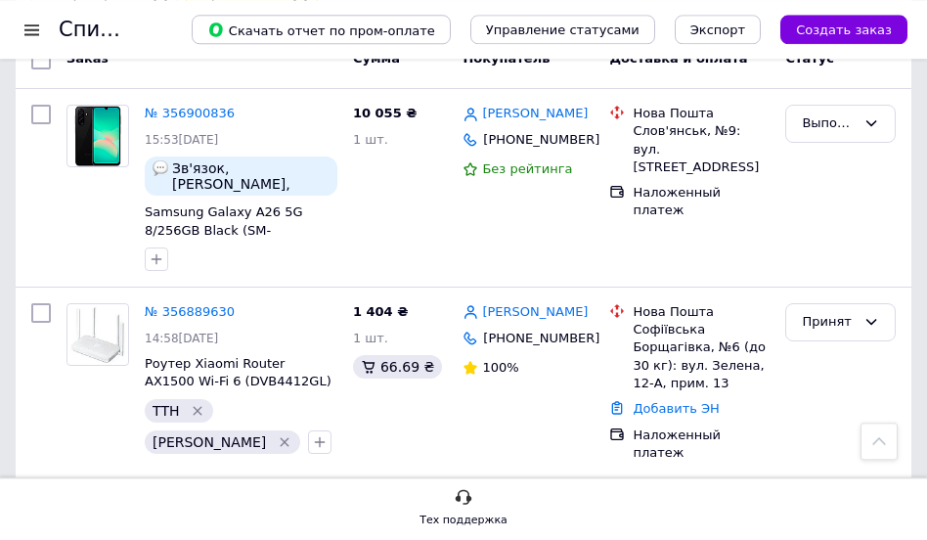
scroll to position [0, 0]
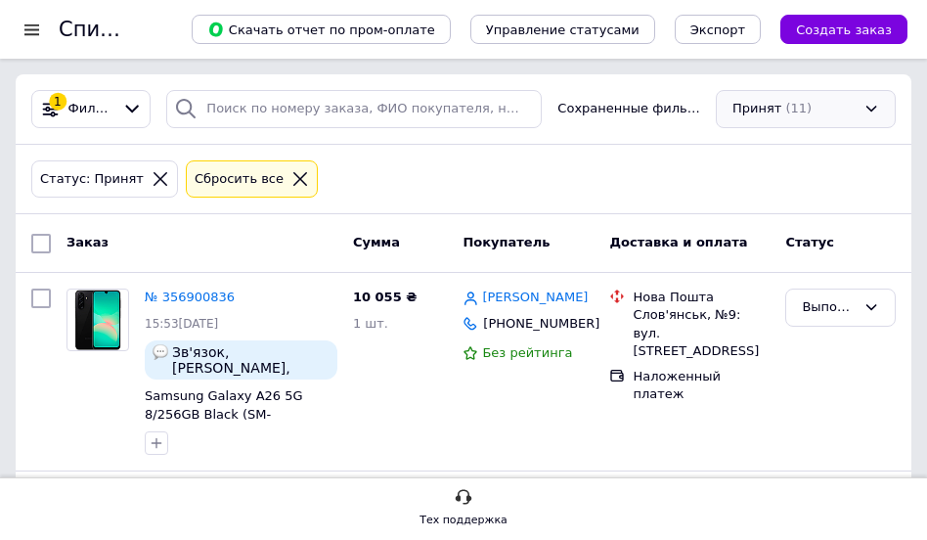
click at [788, 114] on div "Принят (11)" at bounding box center [806, 109] width 180 height 38
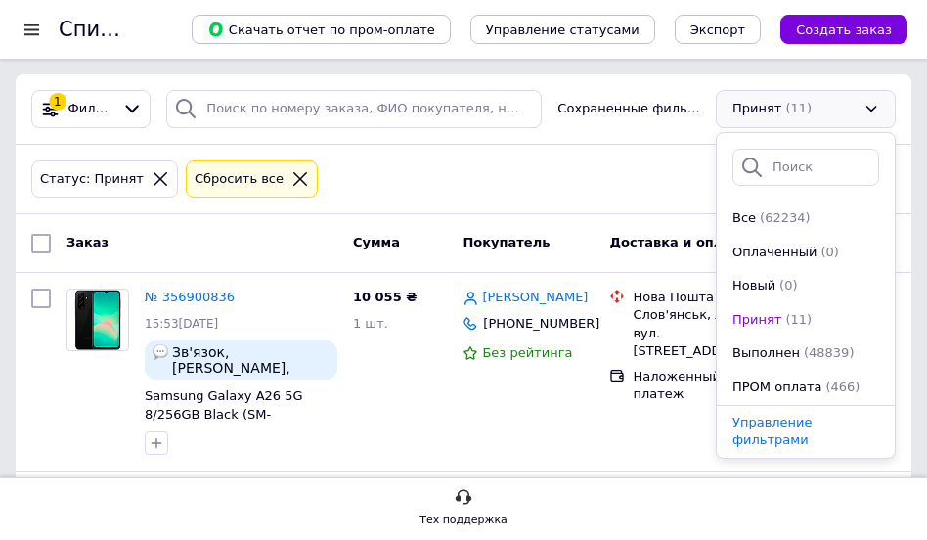
drag, startPoint x: 462, startPoint y: 154, endPoint x: 496, endPoint y: 166, distance: 35.2
click at [464, 153] on div "Статус: Принят Сбросить все" at bounding box center [463, 180] width 895 height 70
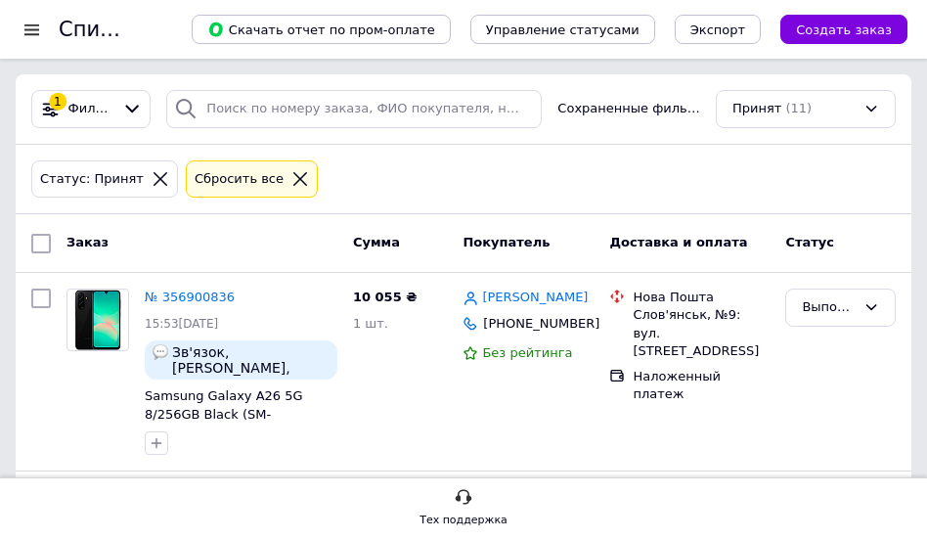
drag, startPoint x: 776, startPoint y: 109, endPoint x: 779, endPoint y: 137, distance: 28.5
click at [776, 110] on div "Принят (11)" at bounding box center [806, 109] width 180 height 38
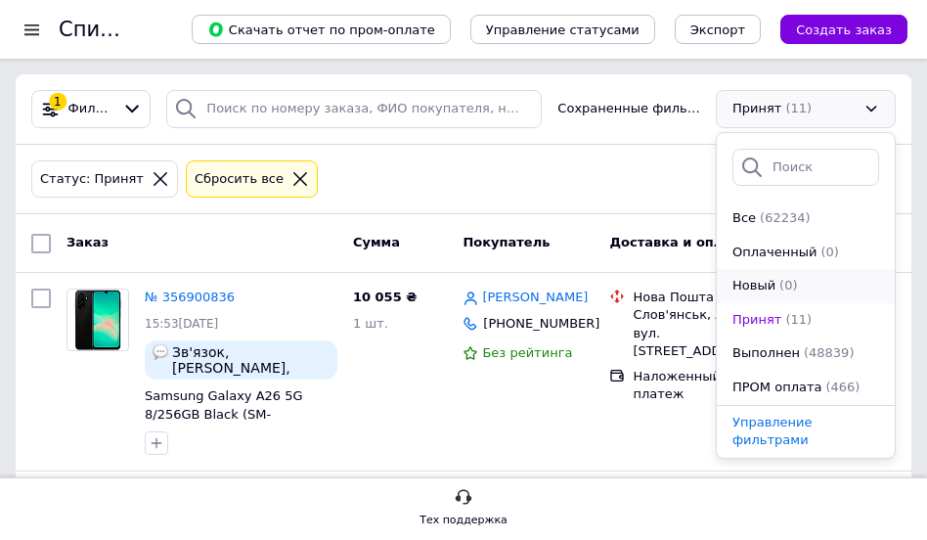
click at [784, 292] on span "(0)" at bounding box center [788, 285] width 18 height 15
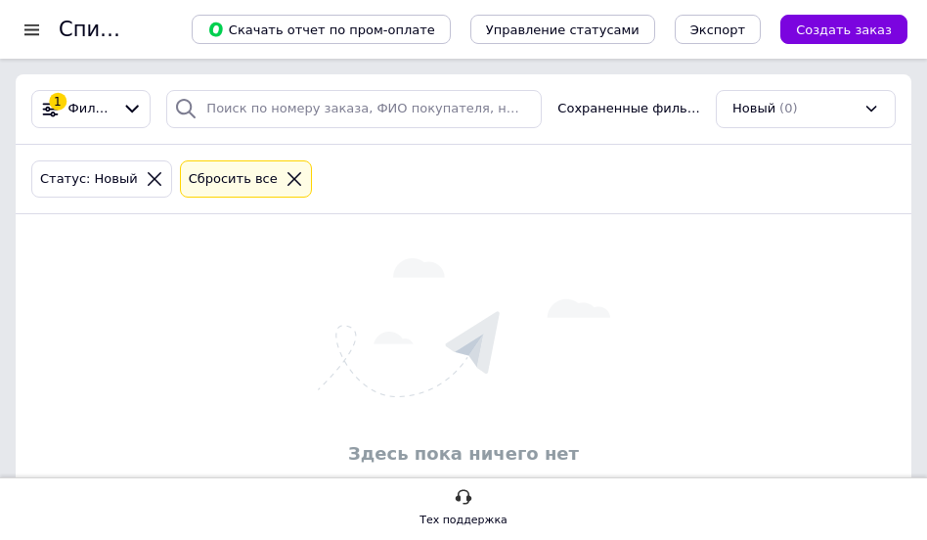
click at [404, 322] on img at bounding box center [464, 327] width 292 height 139
click at [413, 254] on div "Здесь пока ничего нет" at bounding box center [463, 364] width 895 height 261
click at [785, 99] on div "Новый (0)" at bounding box center [806, 109] width 180 height 38
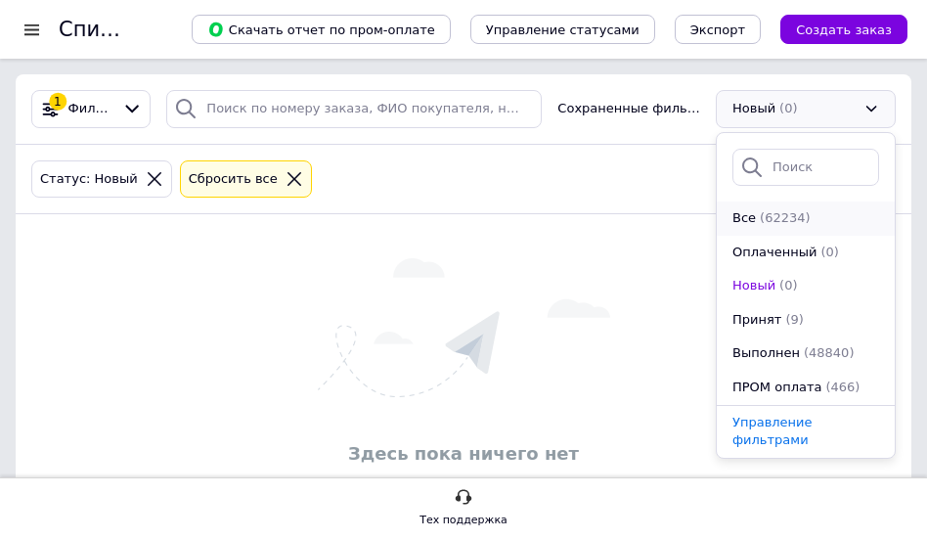
click at [788, 225] on span "(62234)" at bounding box center [785, 217] width 51 height 15
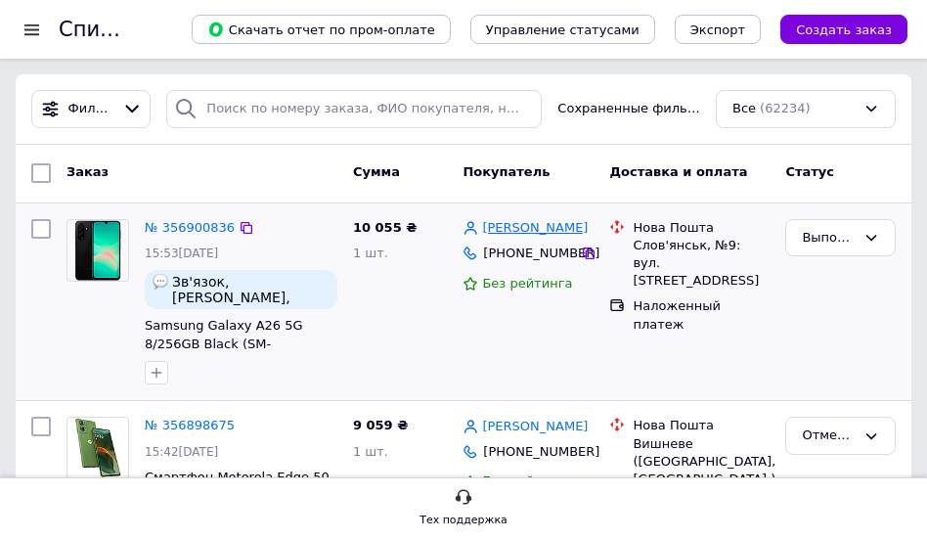
click at [533, 237] on link "[PERSON_NAME]" at bounding box center [535, 228] width 106 height 19
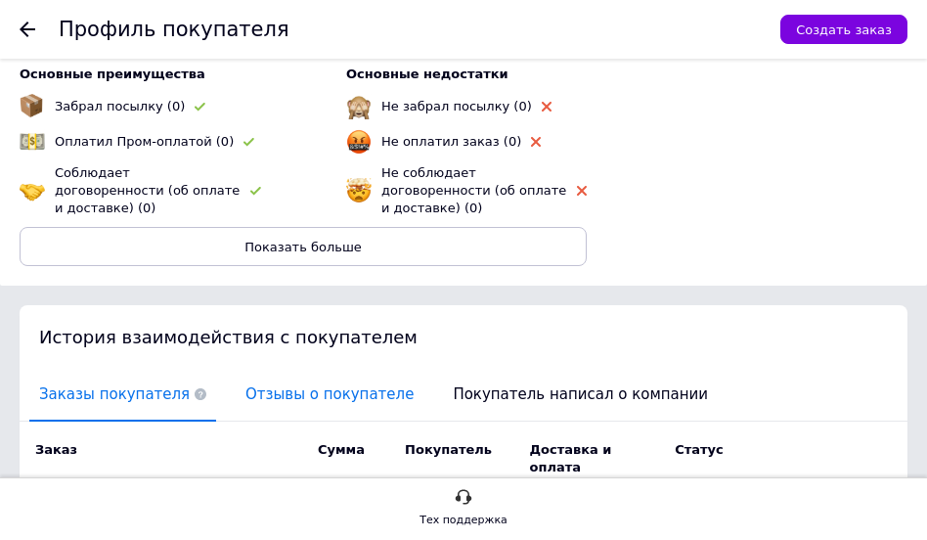
click at [304, 376] on span "Отзывы о покупателе" at bounding box center [330, 395] width 188 height 50
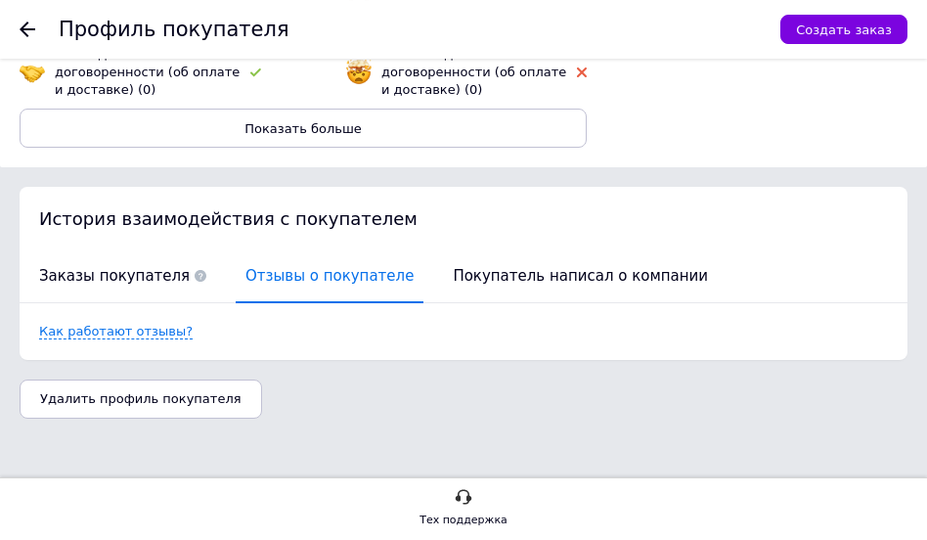
scroll to position [222, 0]
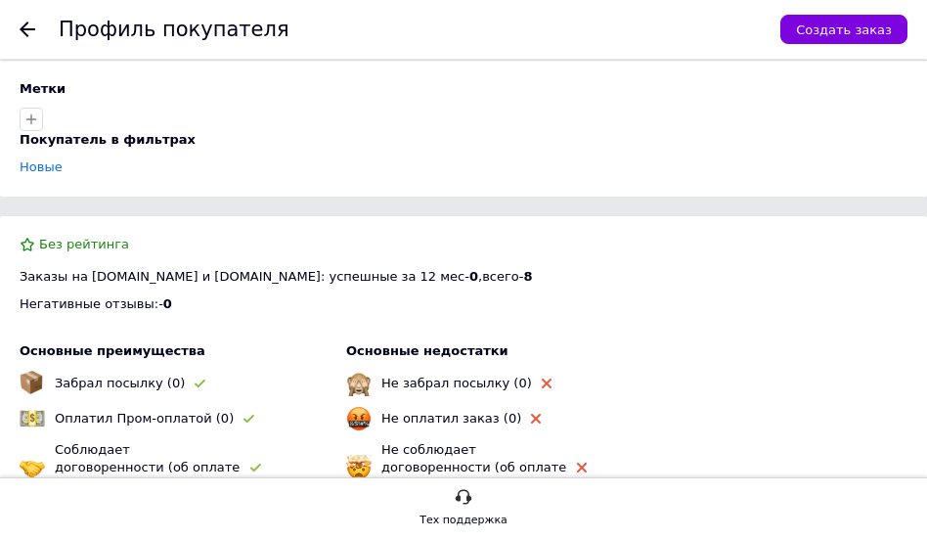
click at [21, 31] on icon at bounding box center [28, 30] width 16 height 16
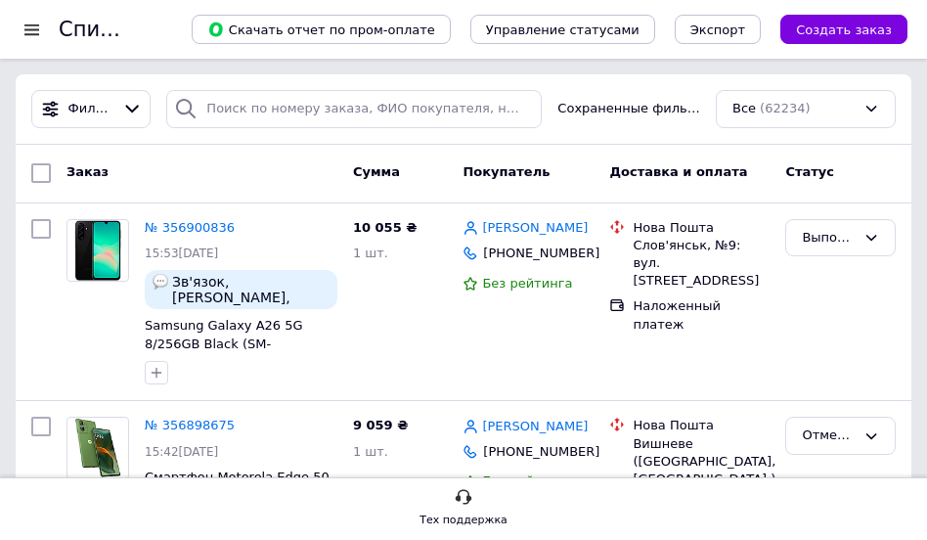
click at [357, 179] on span "Сумма" at bounding box center [376, 171] width 47 height 15
click at [769, 125] on div "Все (62234)" at bounding box center [806, 109] width 180 height 38
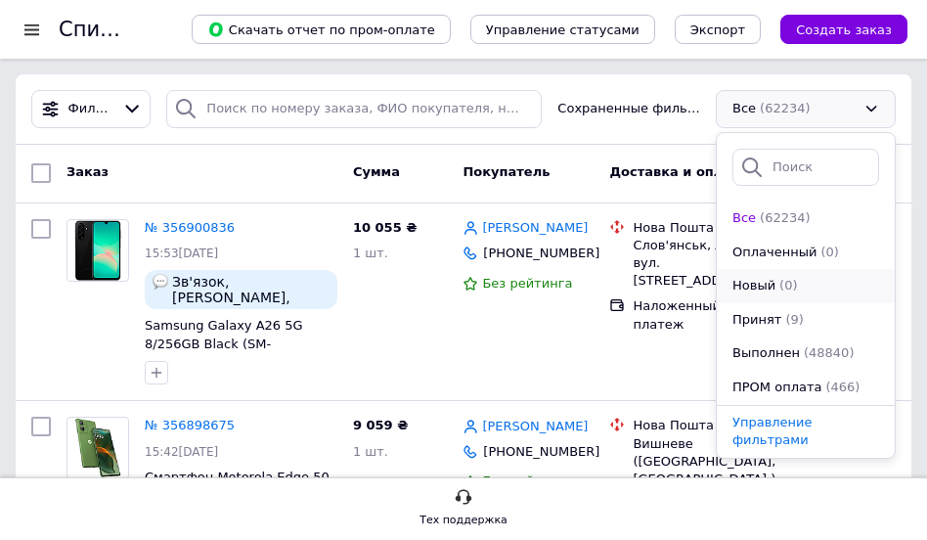
click at [782, 292] on span "(0)" at bounding box center [788, 285] width 18 height 15
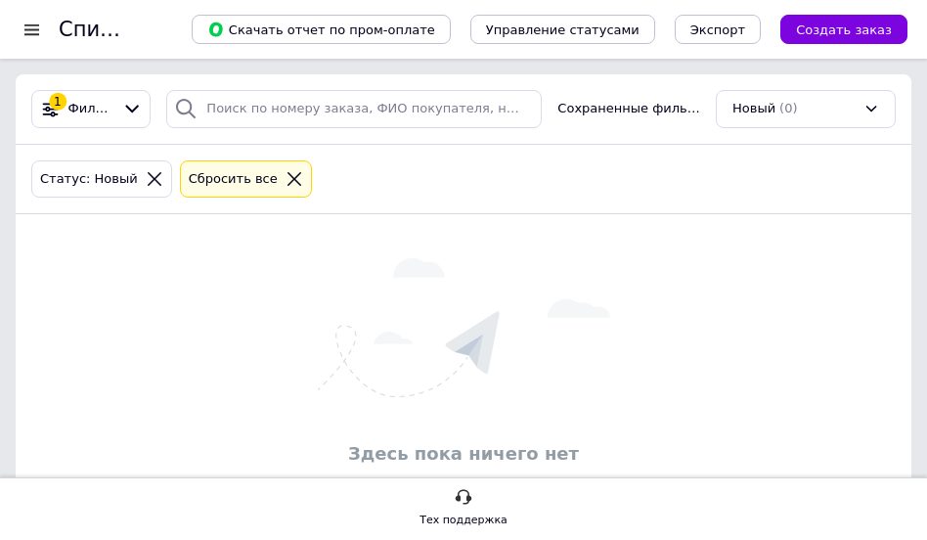
click at [341, 198] on div "Статус: Новый Сбросить все" at bounding box center [463, 179] width 872 height 46
click at [604, 321] on img at bounding box center [464, 327] width 292 height 139
